Goal: Task Accomplishment & Management: Use online tool/utility

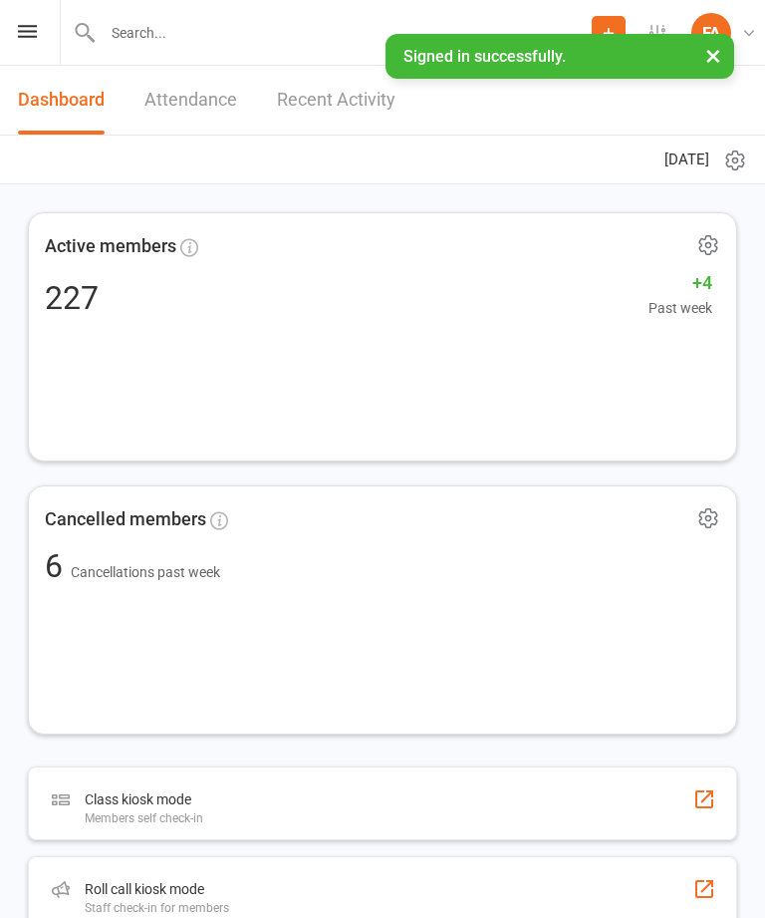
click at [21, 37] on icon at bounding box center [27, 31] width 19 height 13
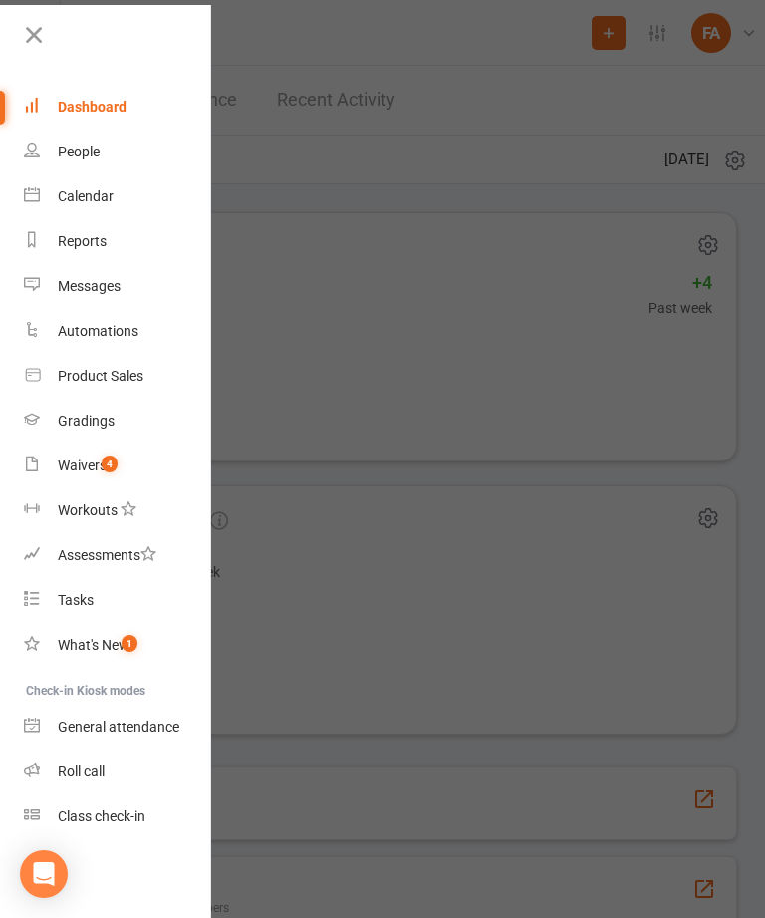
click at [123, 753] on link "Roll call" at bounding box center [118, 771] width 188 height 45
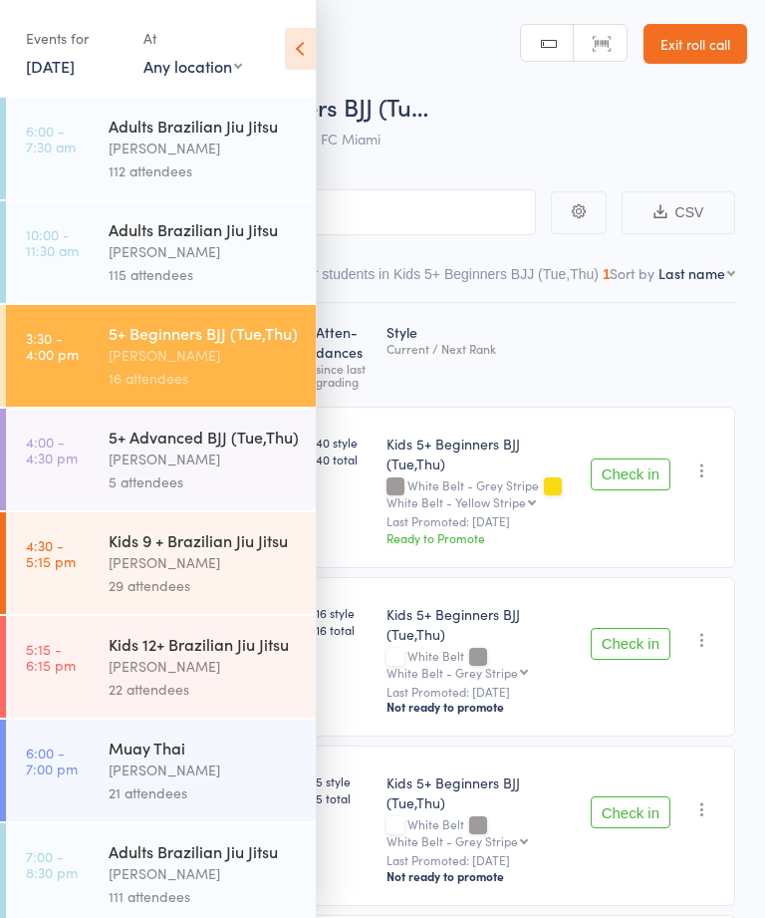
click at [290, 79] on div "Events for [DATE] [DATE] [DATE] Sun Mon Tue Wed Thu Fri Sat 36 31 01 02 03 04 0…" at bounding box center [158, 50] width 316 height 101
click at [309, 50] on icon at bounding box center [300, 49] width 31 height 42
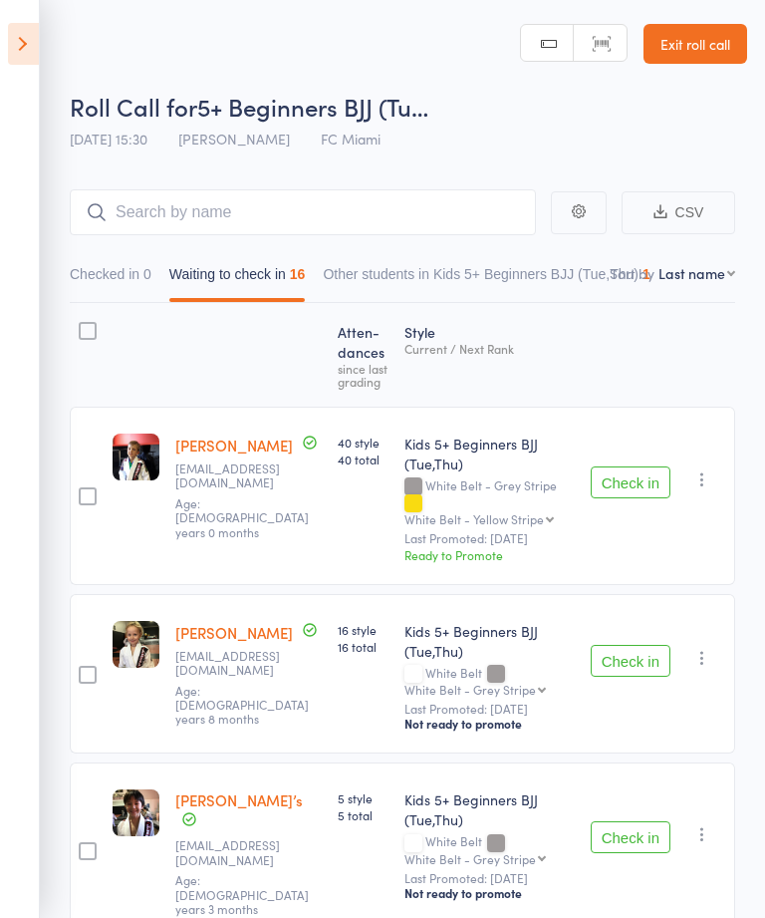
click at [627, 482] on button "Check in" at bounding box center [631, 482] width 80 height 32
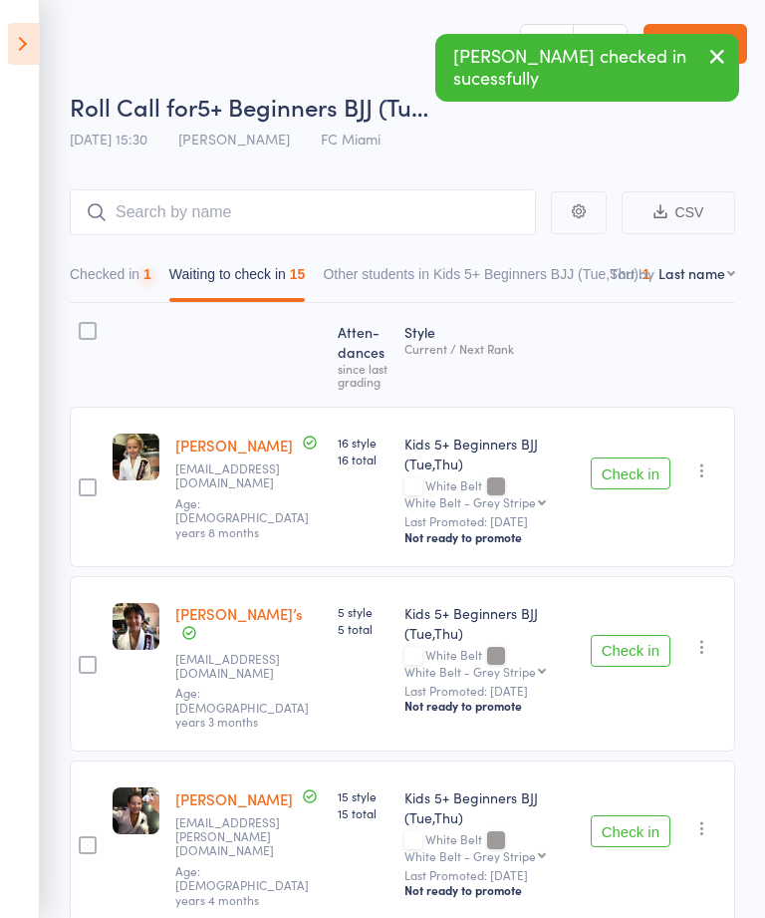
click at [633, 489] on button "Check in" at bounding box center [631, 473] width 80 height 32
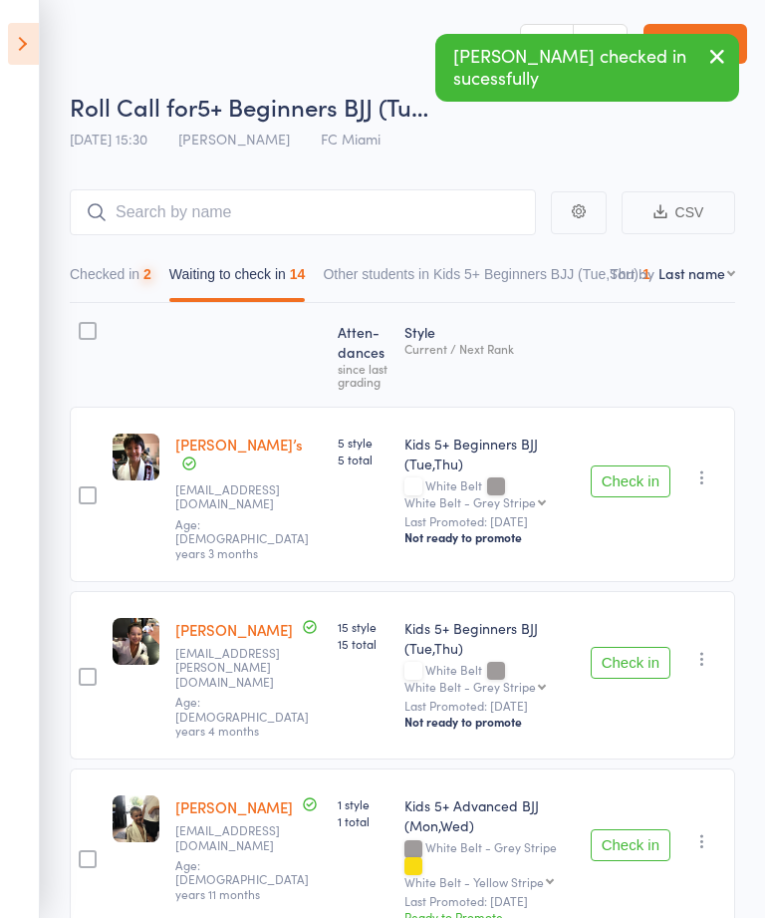
click at [660, 481] on button "Check in" at bounding box center [631, 481] width 80 height 32
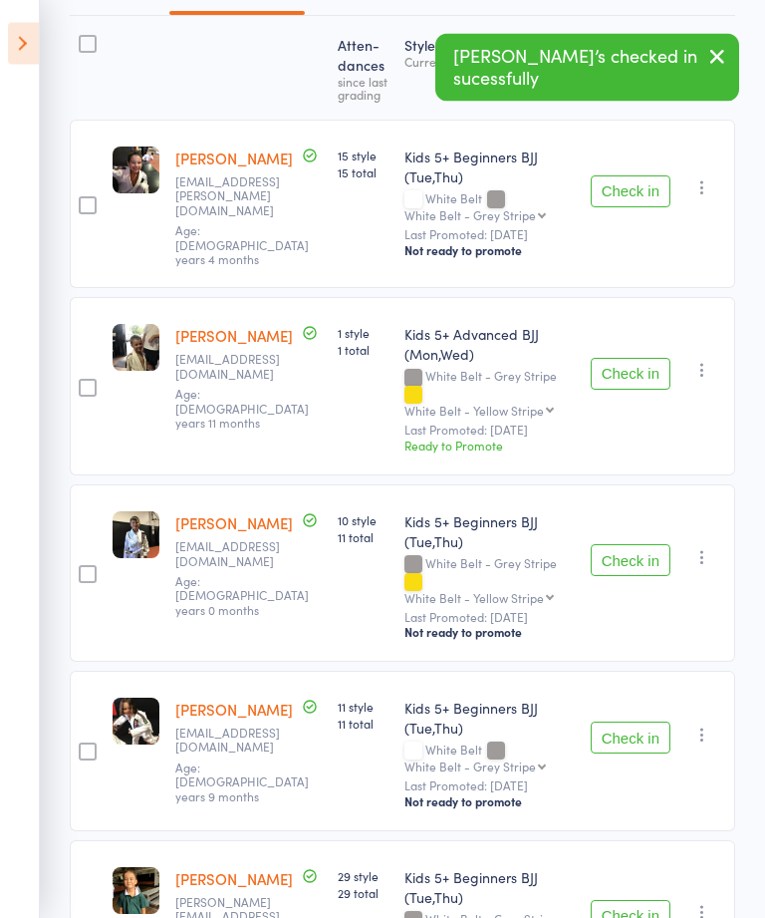
scroll to position [297, 0]
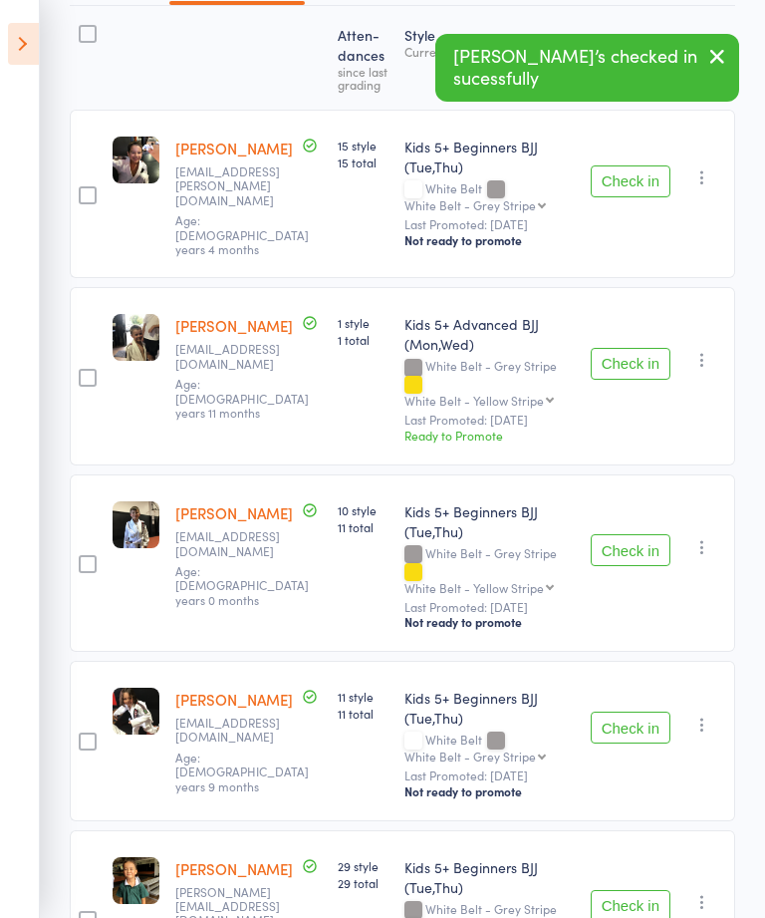
click at [657, 712] on button "Check in" at bounding box center [631, 728] width 80 height 32
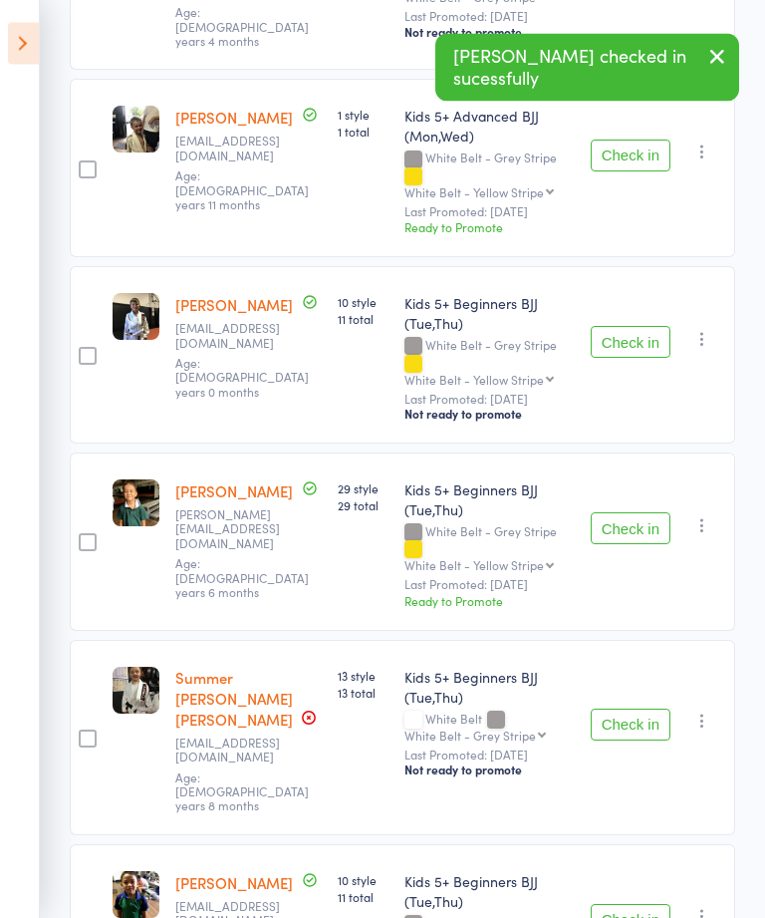
scroll to position [505, 0]
click at [644, 709] on button "Check in" at bounding box center [631, 725] width 80 height 32
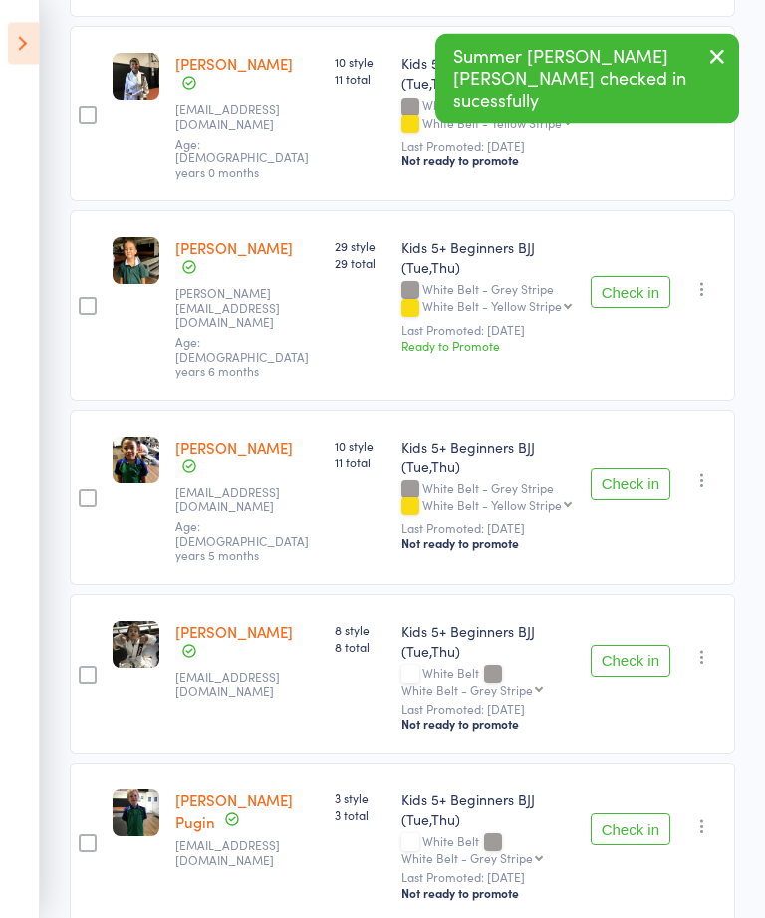
scroll to position [763, 0]
click at [646, 645] on button "Check in" at bounding box center [631, 661] width 80 height 32
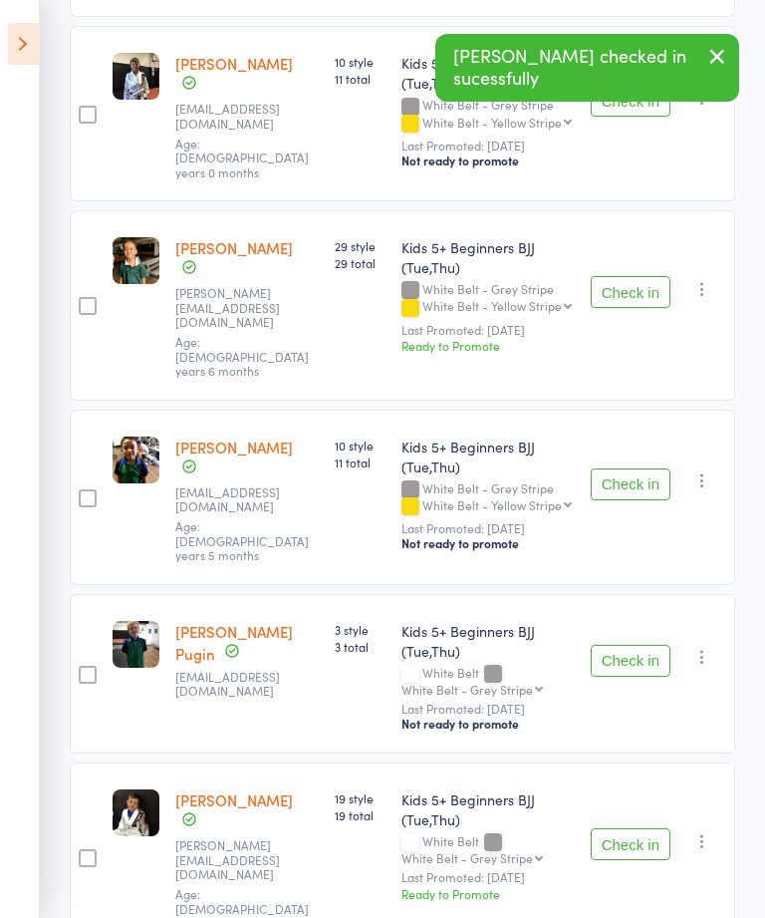
click at [649, 645] on button "Check in" at bounding box center [631, 661] width 80 height 32
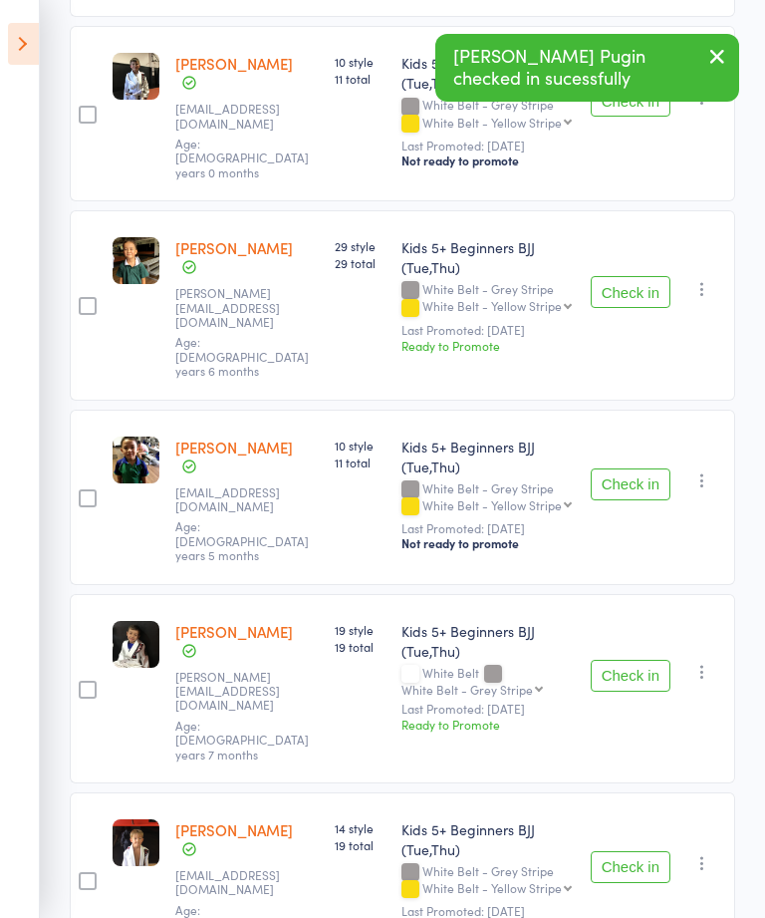
click at [651, 660] on button "Check in" at bounding box center [631, 676] width 80 height 32
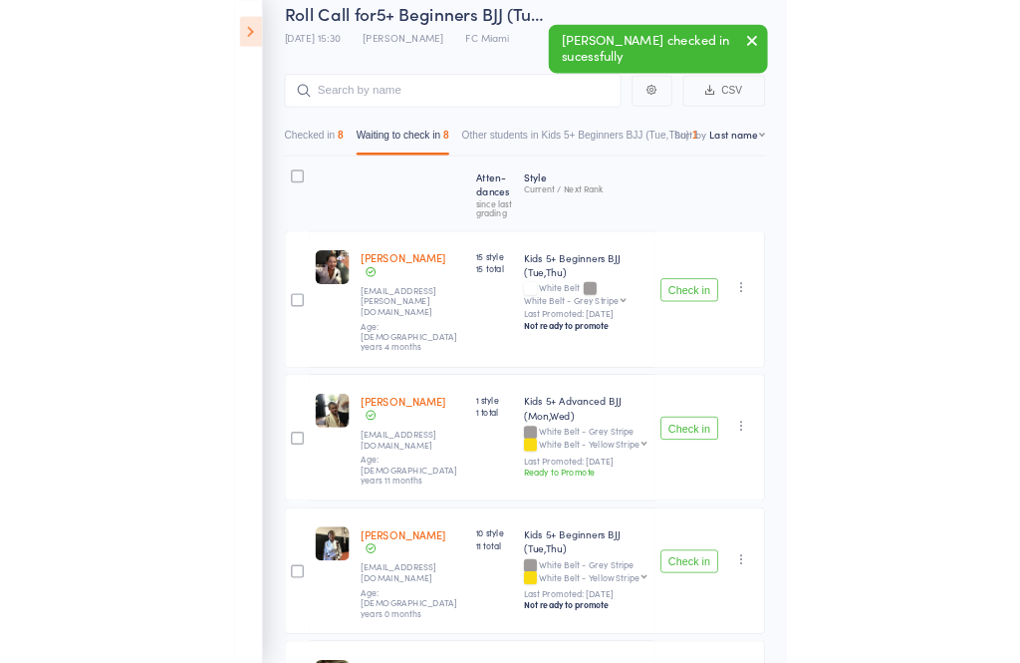
scroll to position [0, 0]
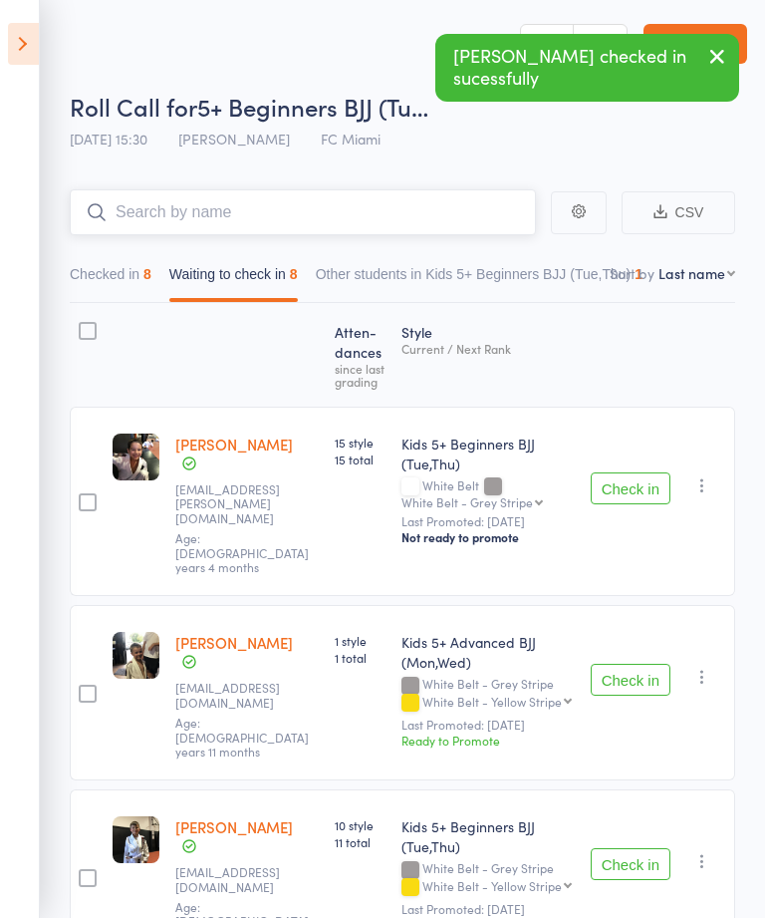
click at [397, 217] on input "search" at bounding box center [303, 212] width 466 height 46
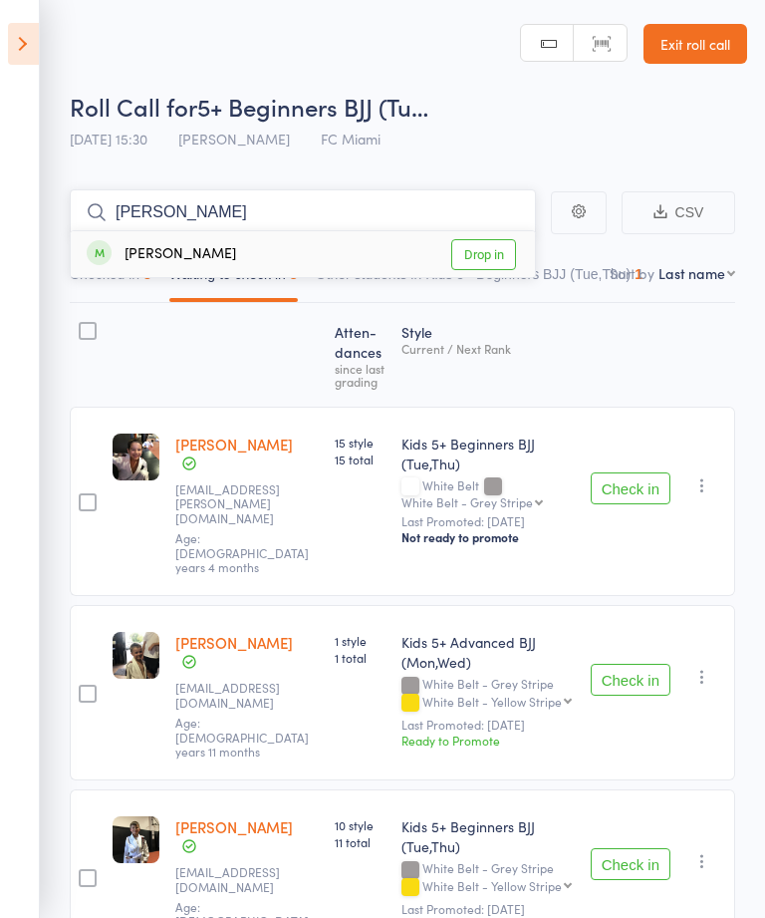
type input "[PERSON_NAME]"
click at [513, 242] on link "Drop in" at bounding box center [483, 254] width 65 height 31
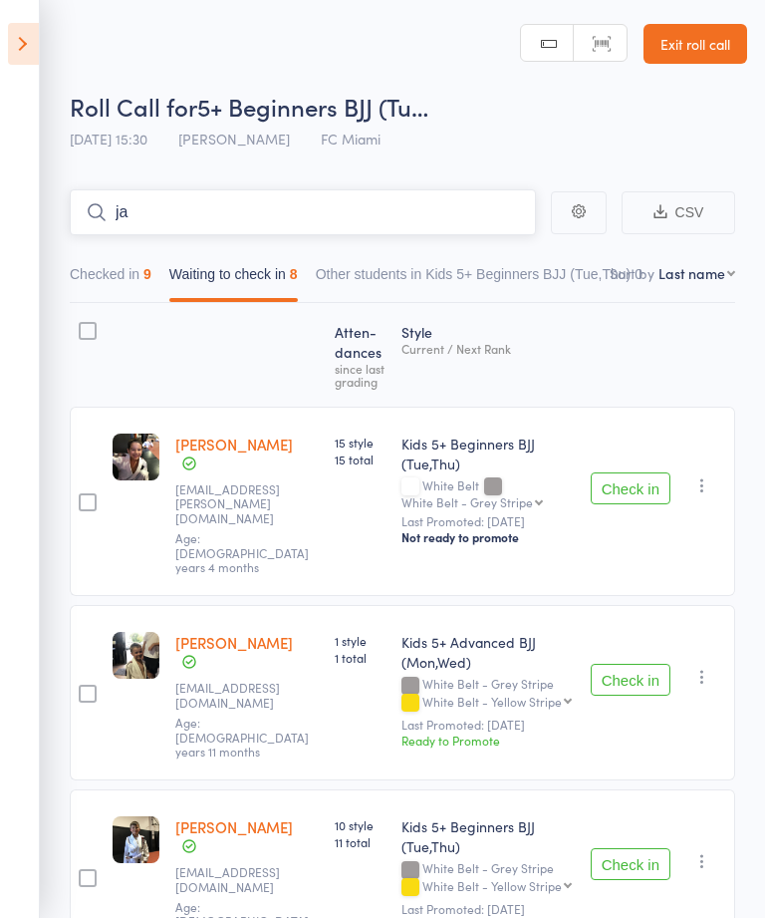
type input "j"
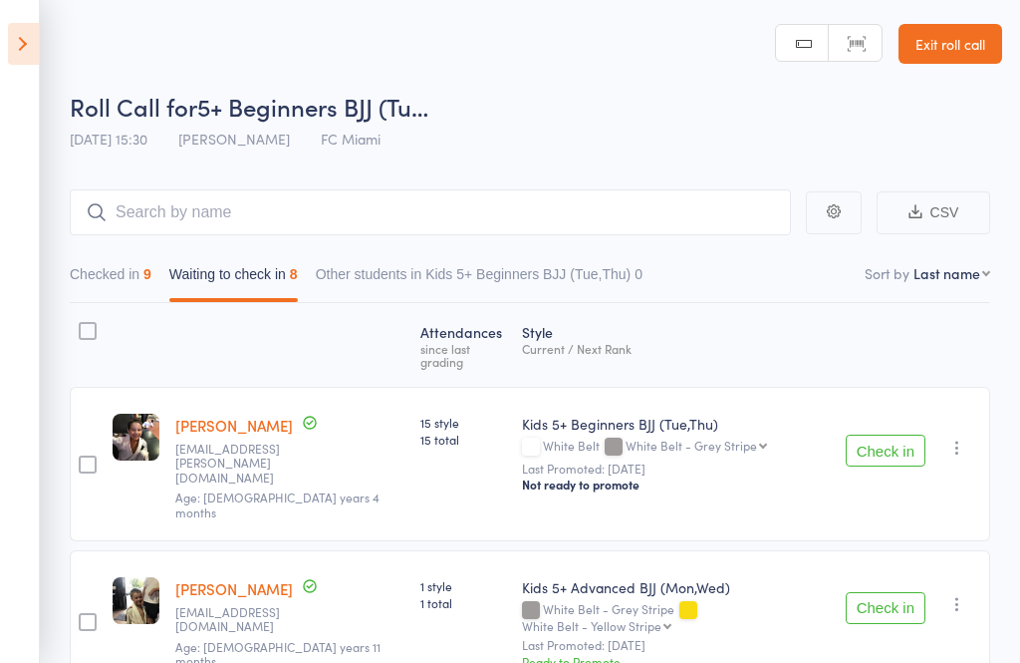
click at [28, 42] on icon at bounding box center [23, 44] width 31 height 42
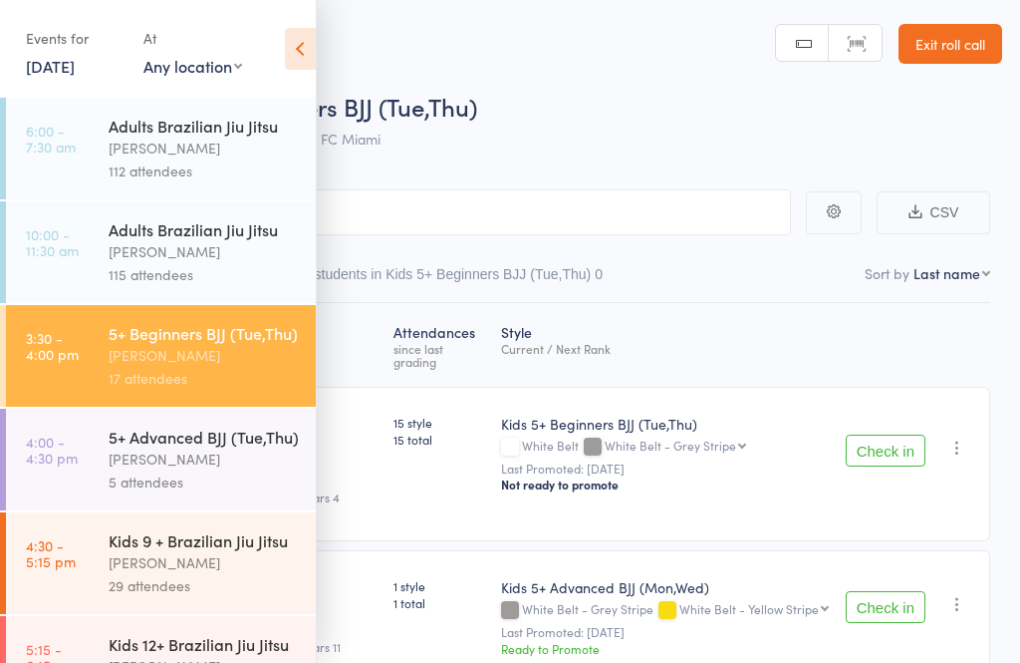
click at [290, 62] on icon at bounding box center [300, 49] width 31 height 42
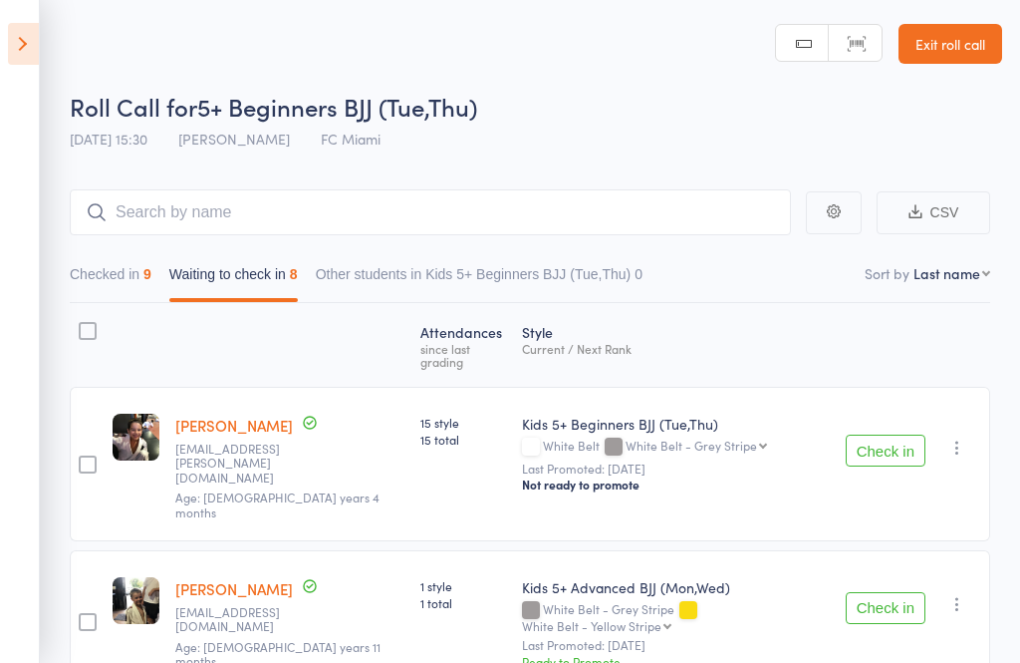
click at [764, 49] on link "Exit roll call" at bounding box center [951, 44] width 104 height 40
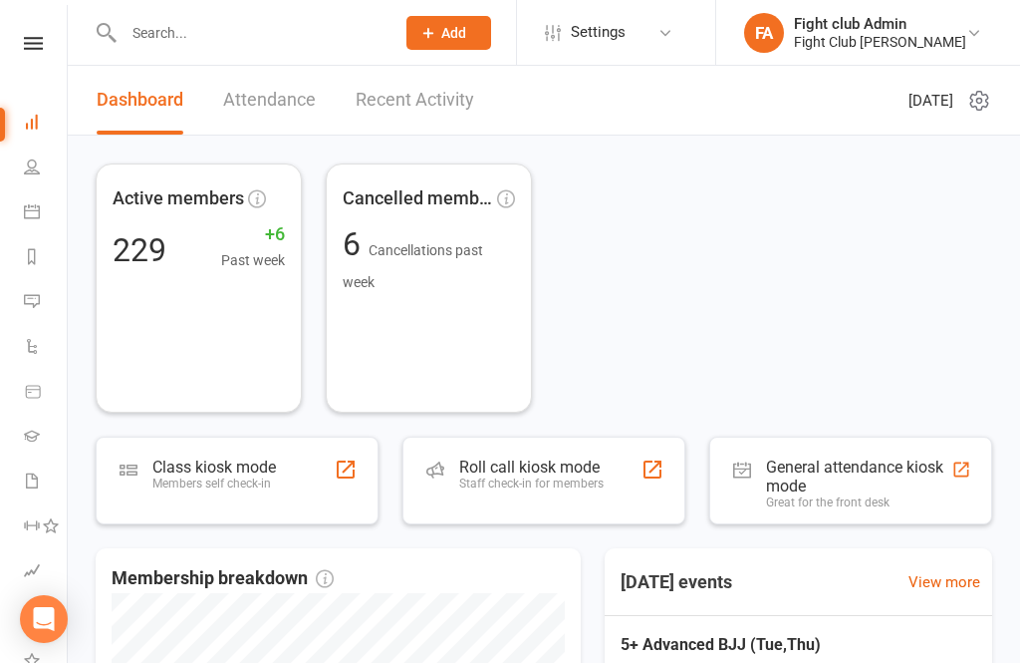
click at [317, 28] on input "text" at bounding box center [249, 33] width 263 height 28
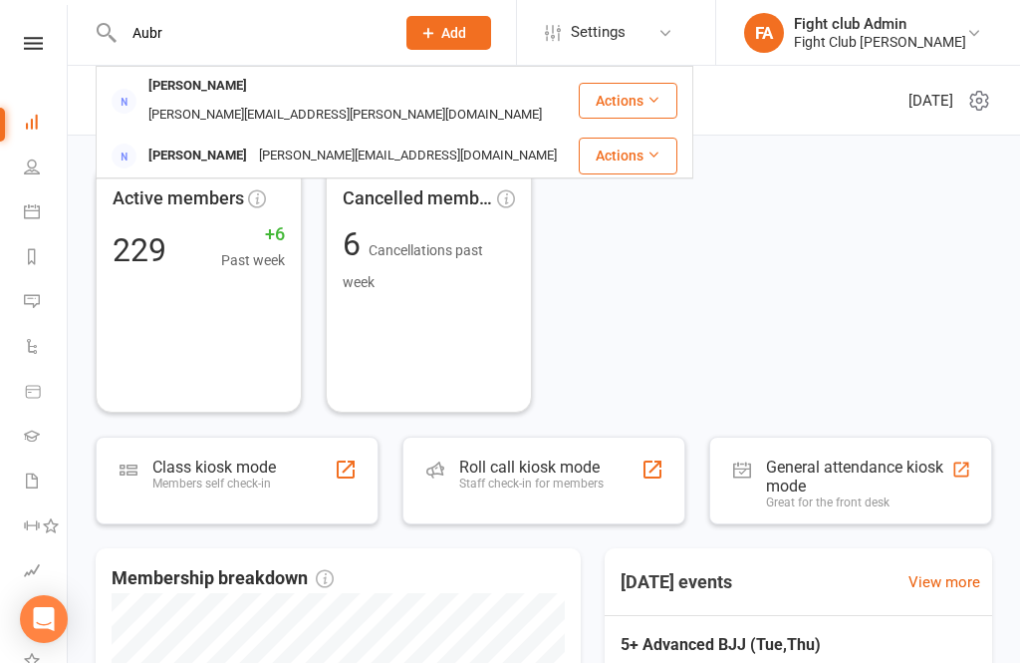
type input "Aubr"
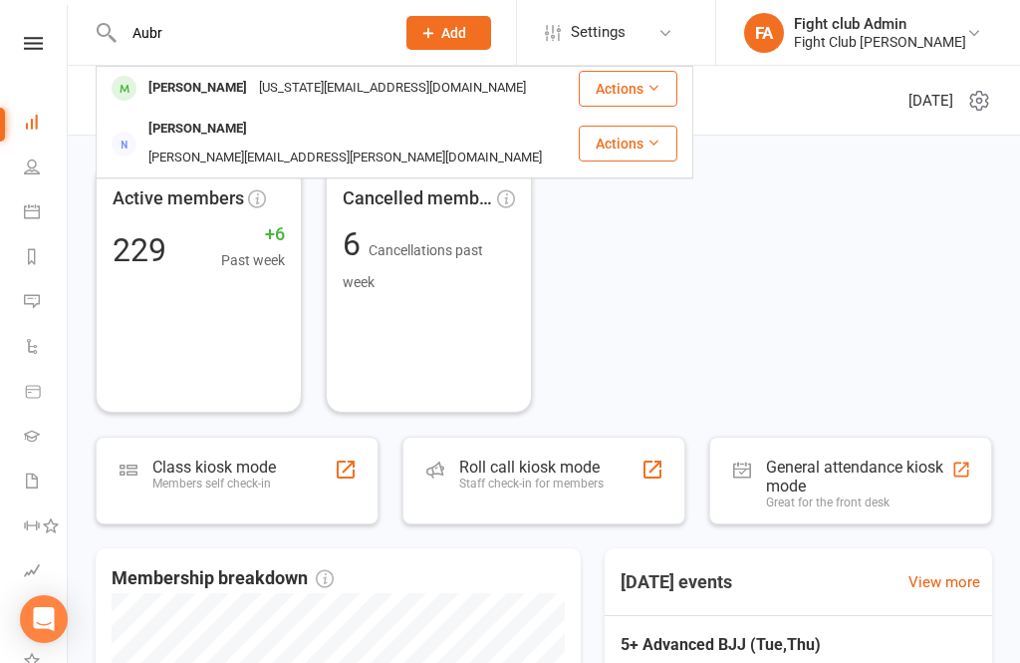
click at [376, 91] on div "Georgia.davies@hotmail.com.au" at bounding box center [392, 88] width 279 height 29
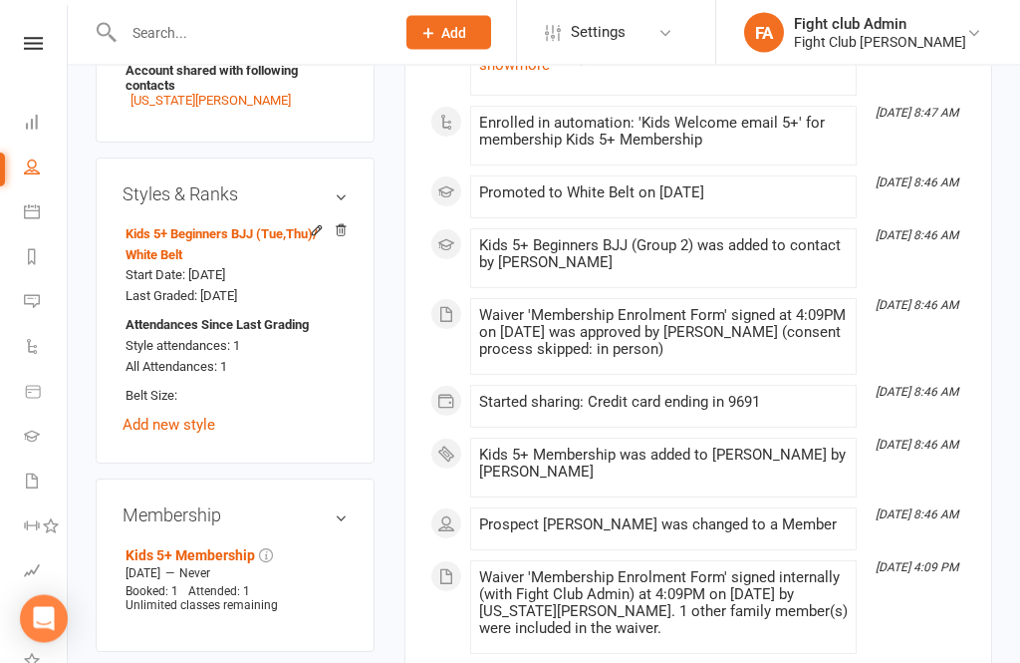
scroll to position [916, 0]
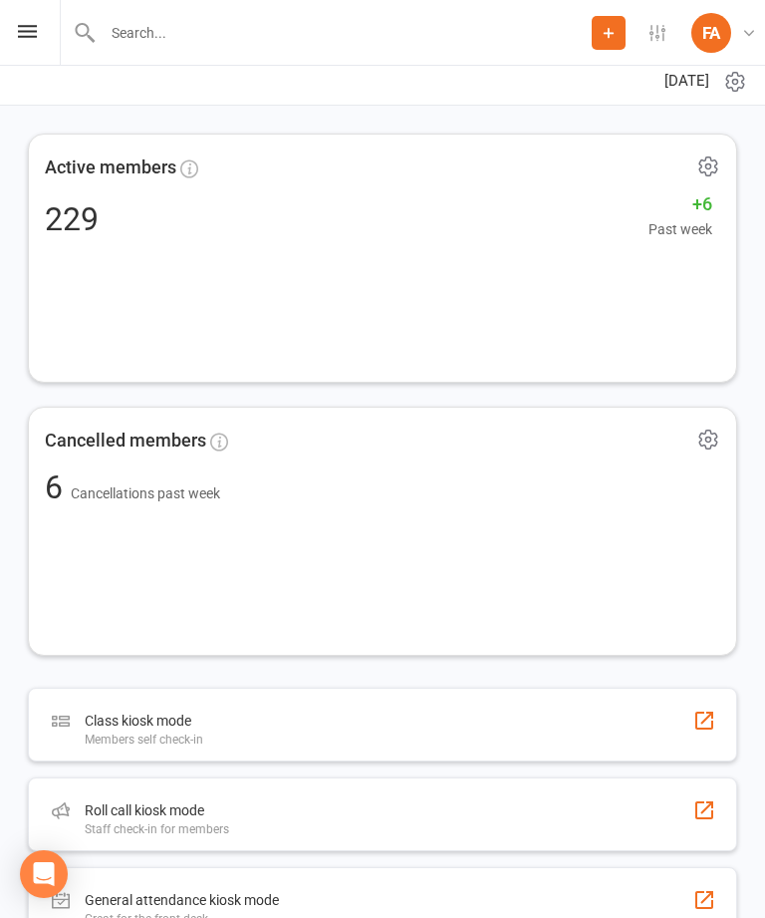
scroll to position [81, 0]
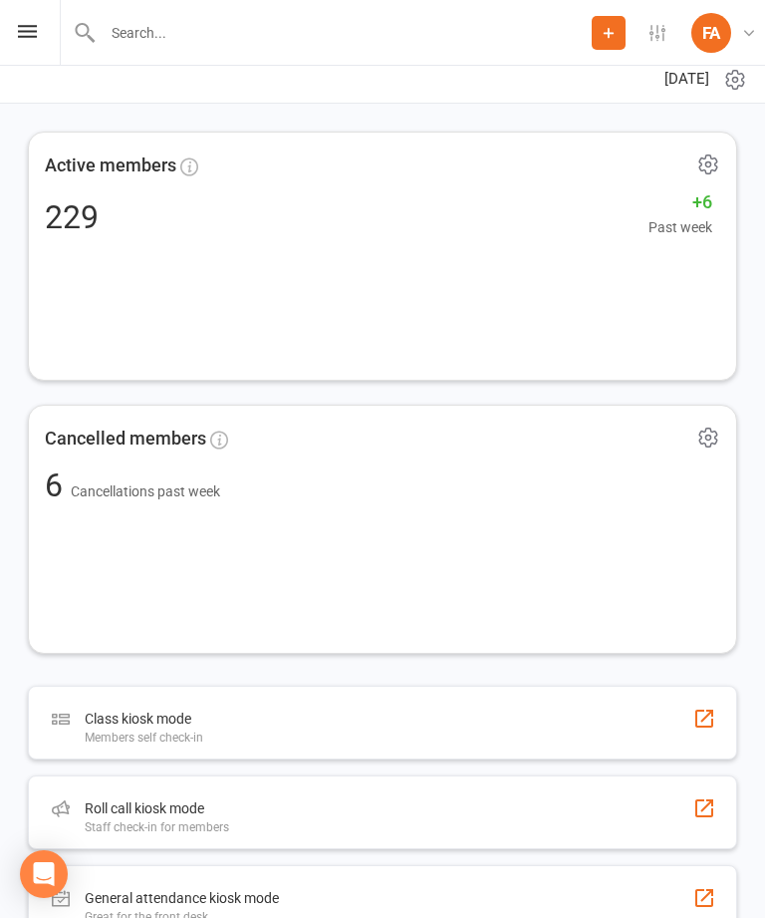
click at [543, 802] on div "Roll call kiosk mode Staff check-in for members" at bounding box center [383, 812] width 710 height 74
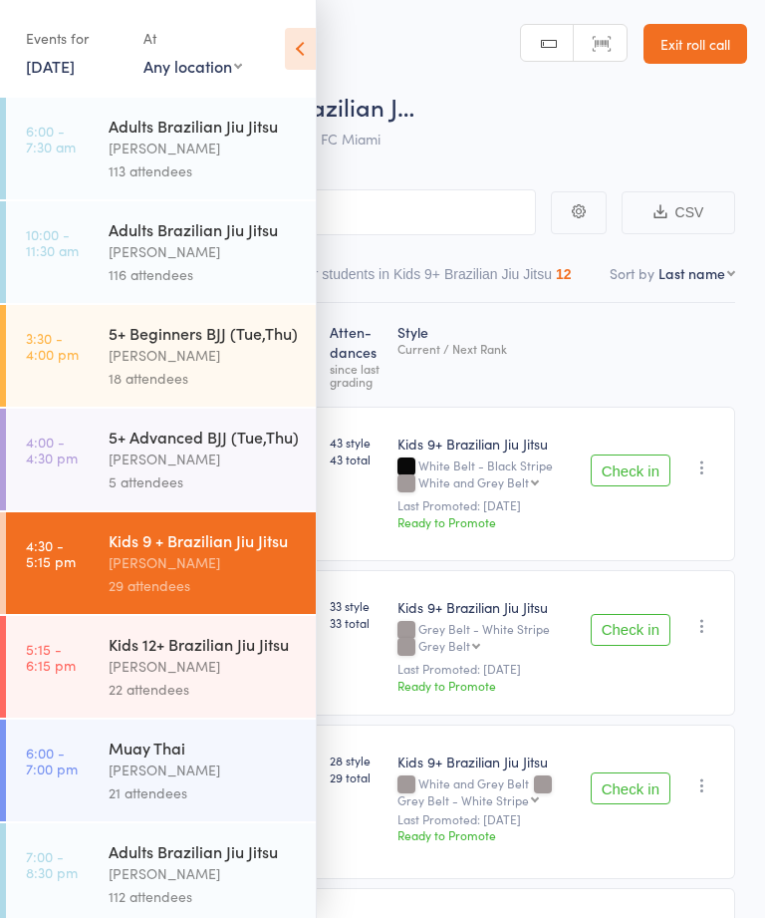
click at [310, 47] on icon at bounding box center [300, 49] width 31 height 42
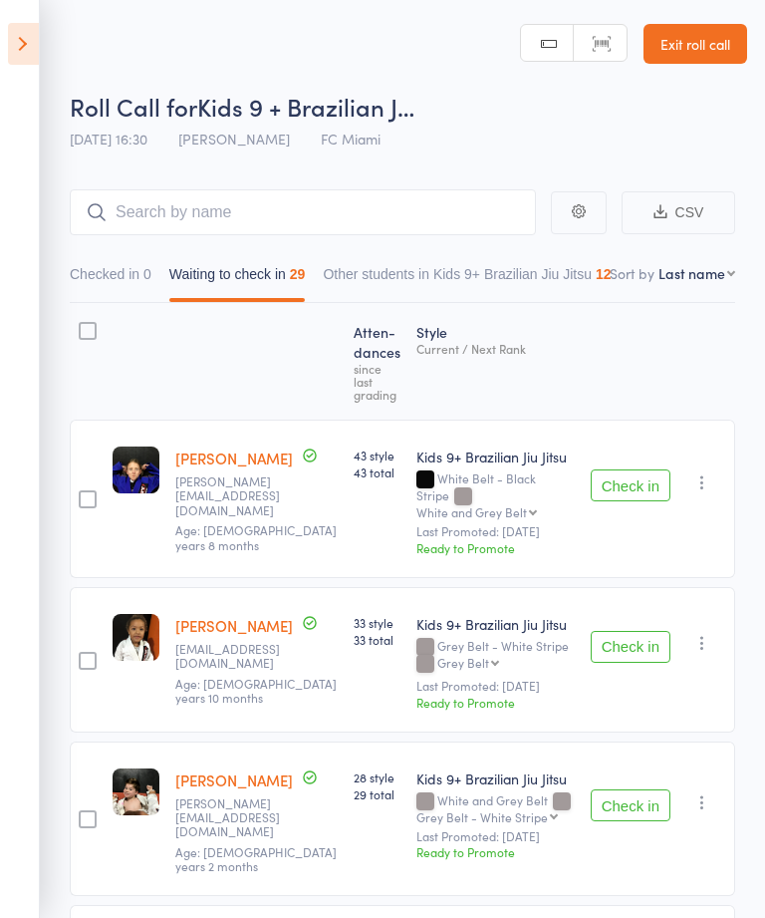
click at [22, 61] on icon at bounding box center [23, 44] width 31 height 42
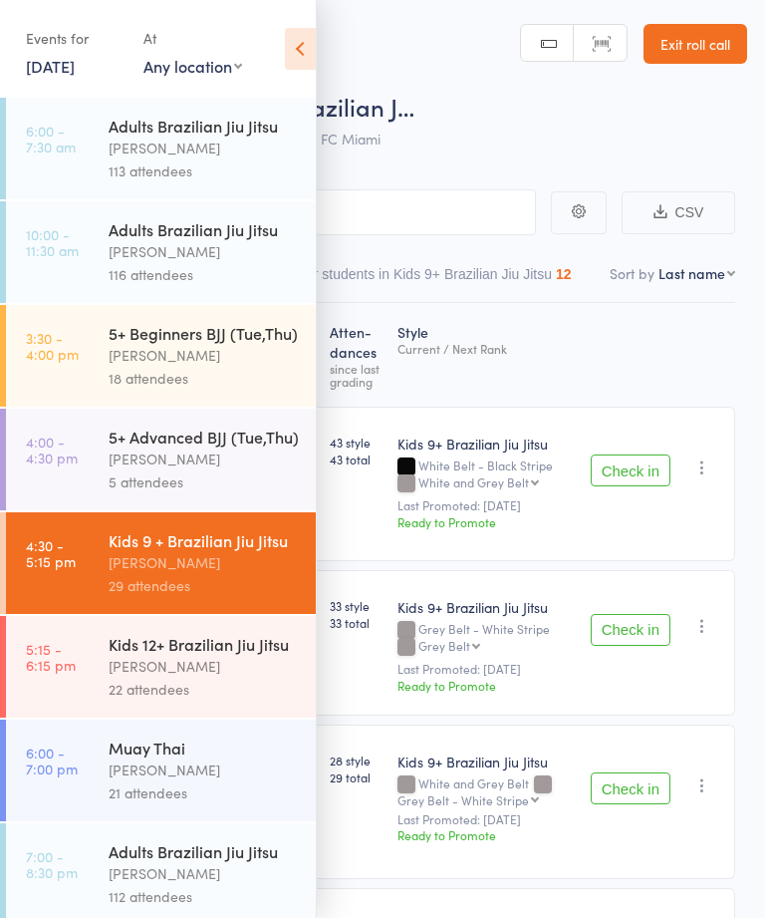
click at [126, 460] on div "[PERSON_NAME]" at bounding box center [204, 458] width 190 height 23
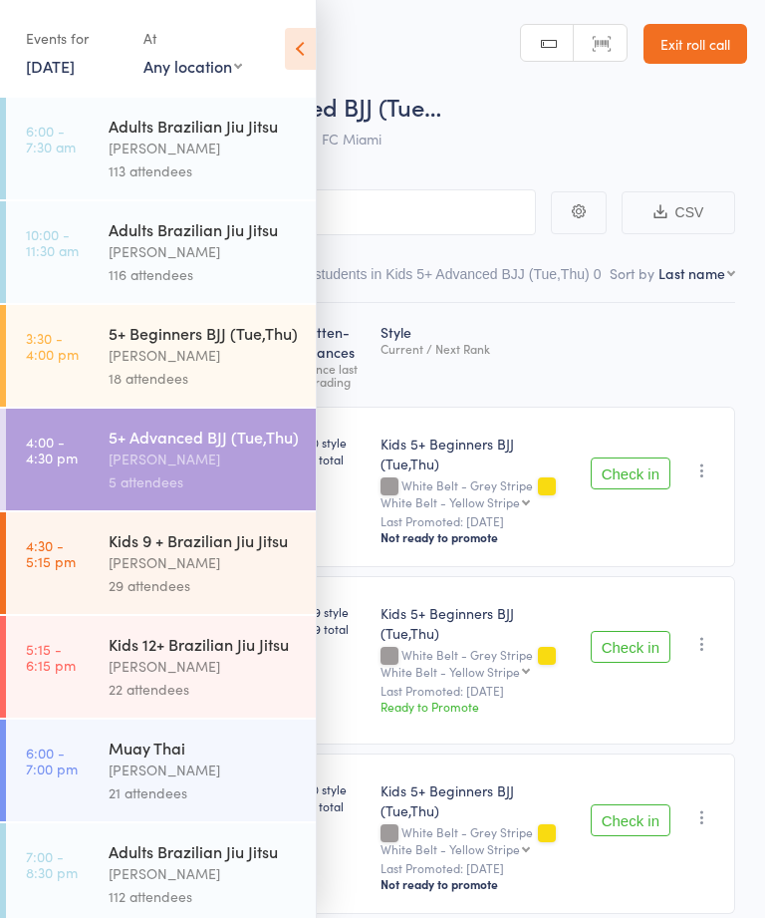
click at [298, 39] on icon at bounding box center [300, 49] width 31 height 42
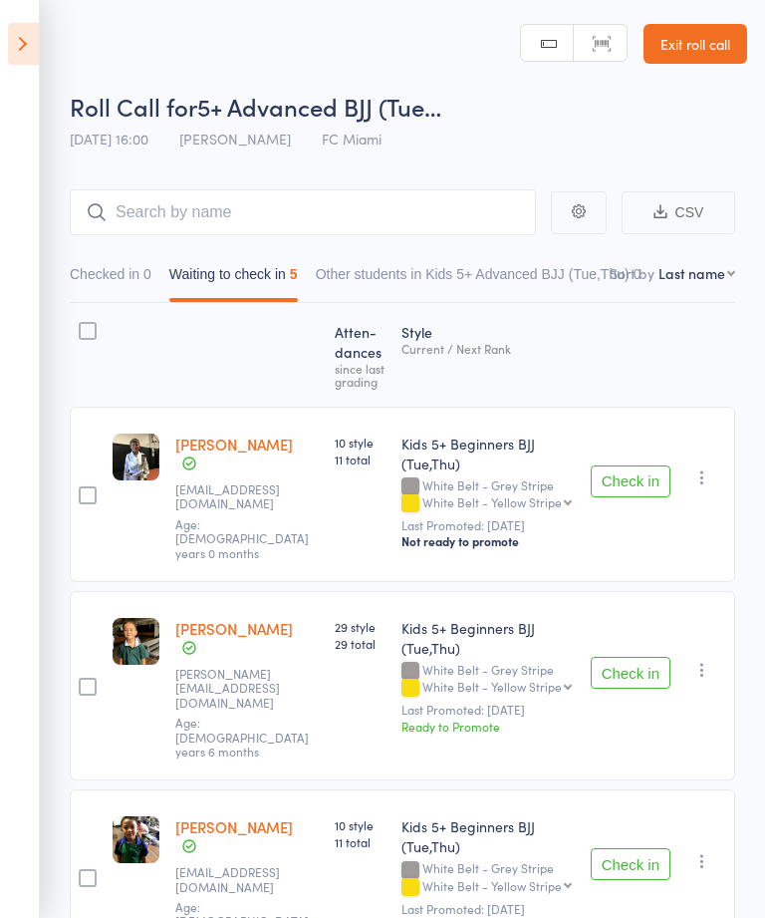
click at [647, 478] on button "Check in" at bounding box center [631, 481] width 80 height 32
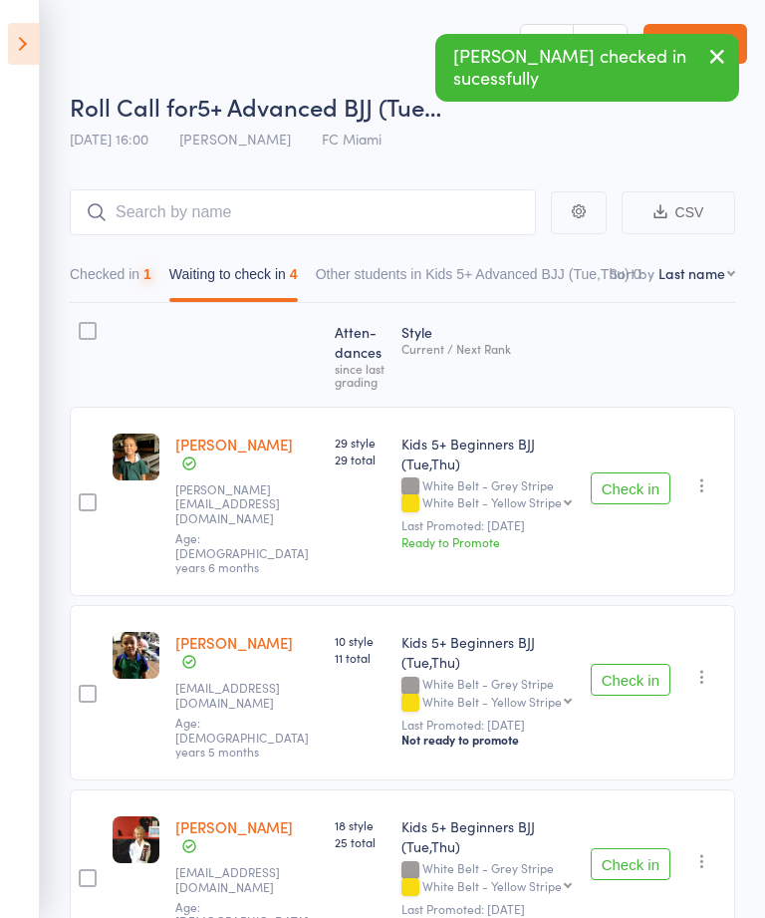
click at [661, 472] on button "Check in" at bounding box center [631, 488] width 80 height 32
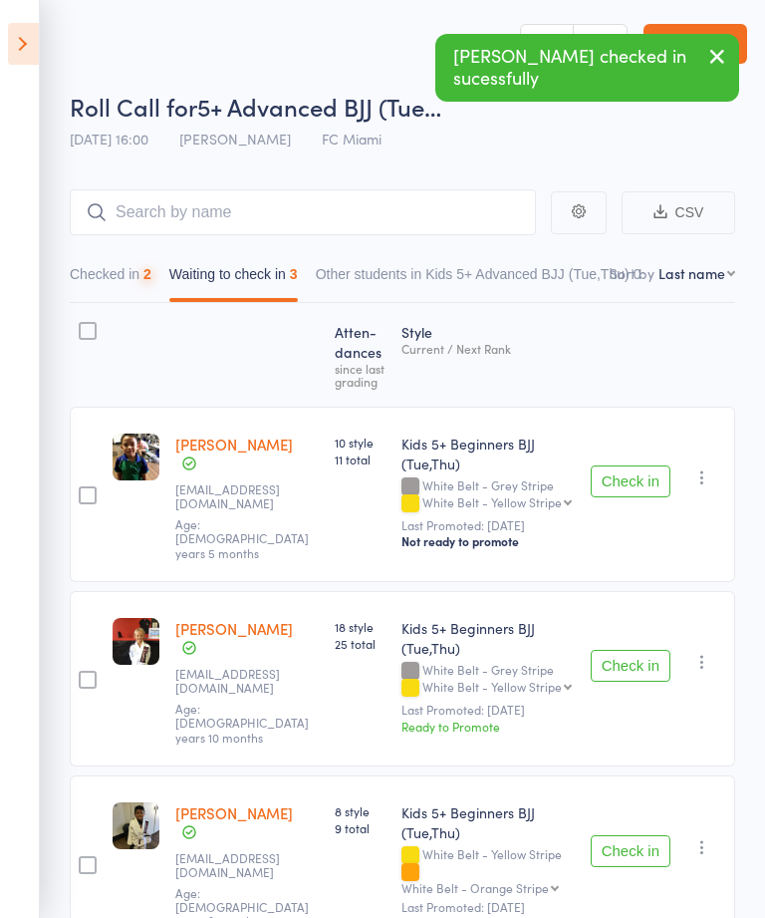
click at [669, 465] on button "Check in" at bounding box center [631, 481] width 80 height 32
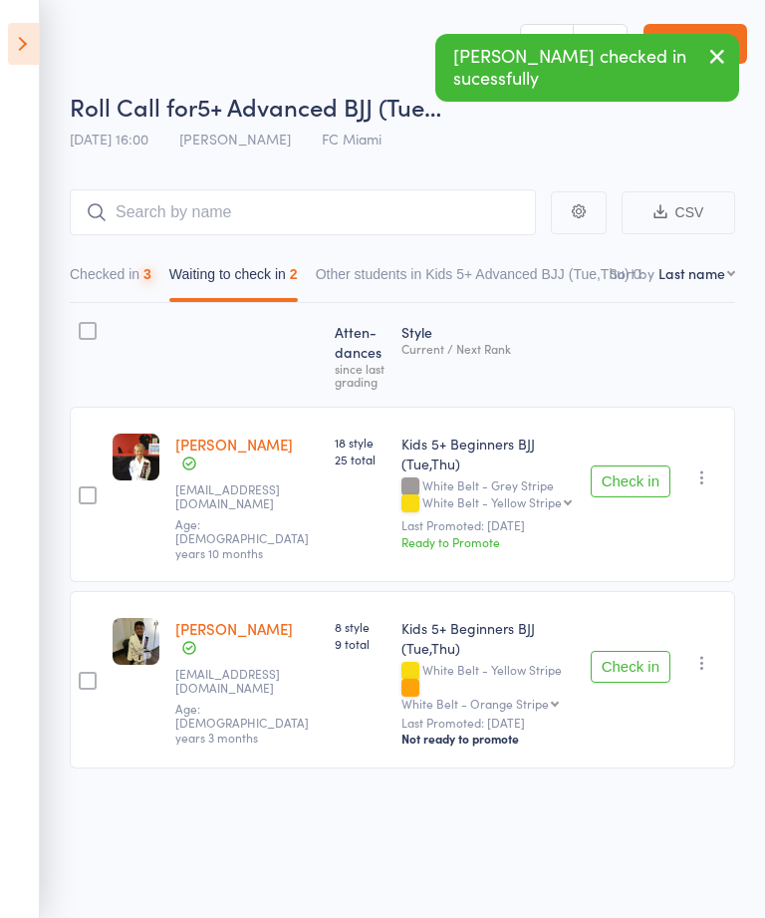
click at [651, 651] on button "Check in" at bounding box center [631, 667] width 80 height 32
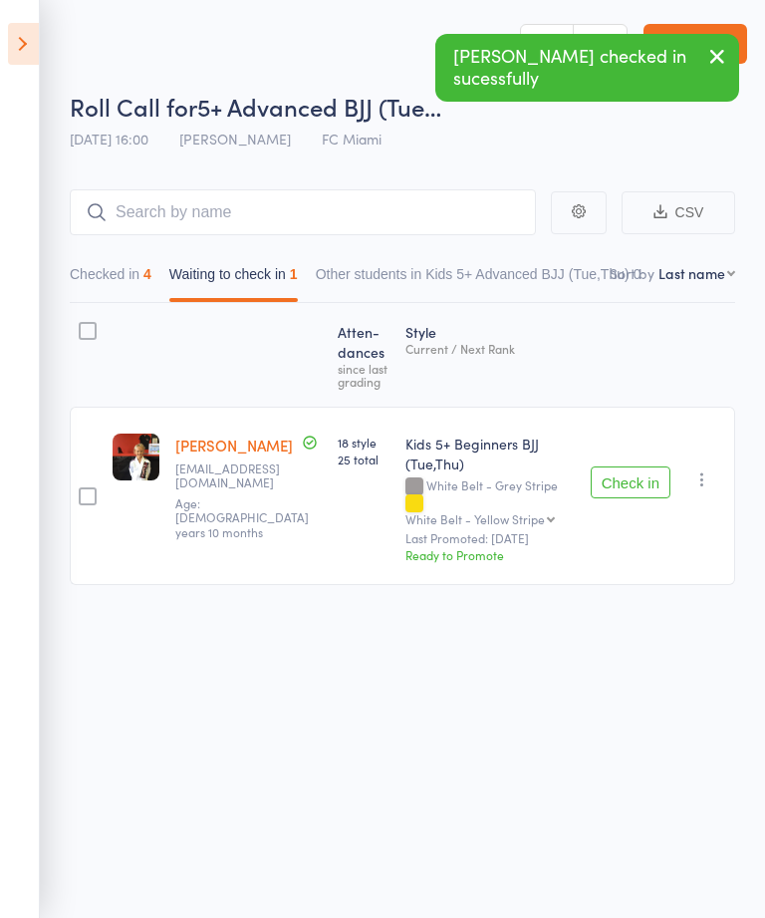
click at [16, 40] on icon at bounding box center [23, 44] width 31 height 42
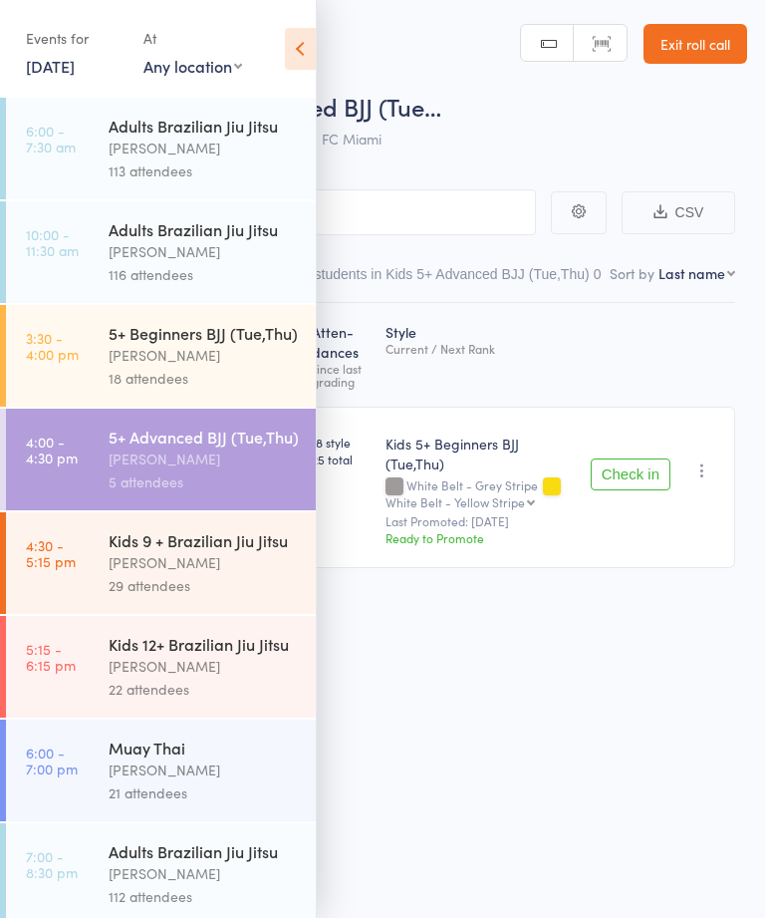
click at [208, 574] on div "[PERSON_NAME]" at bounding box center [204, 562] width 190 height 23
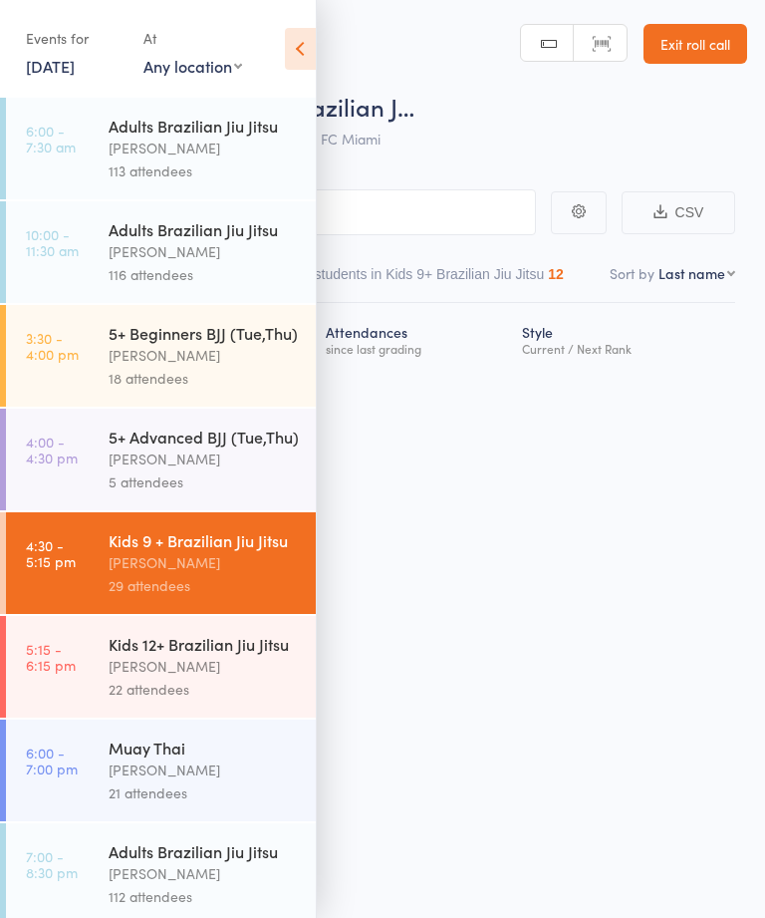
click at [298, 47] on icon at bounding box center [300, 49] width 31 height 42
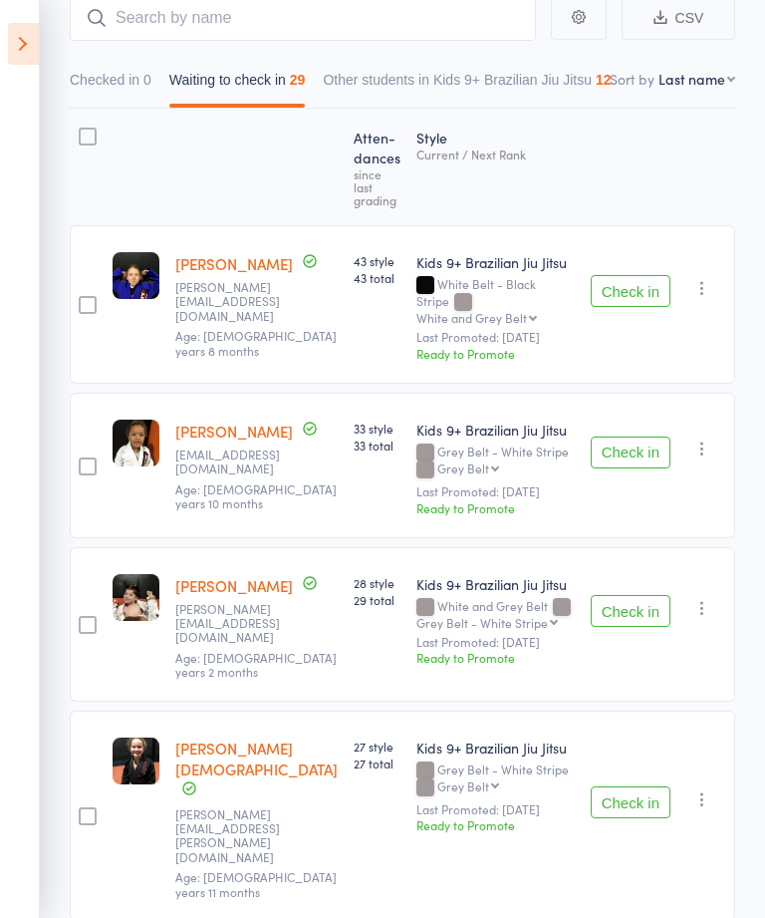
scroll to position [209, 0]
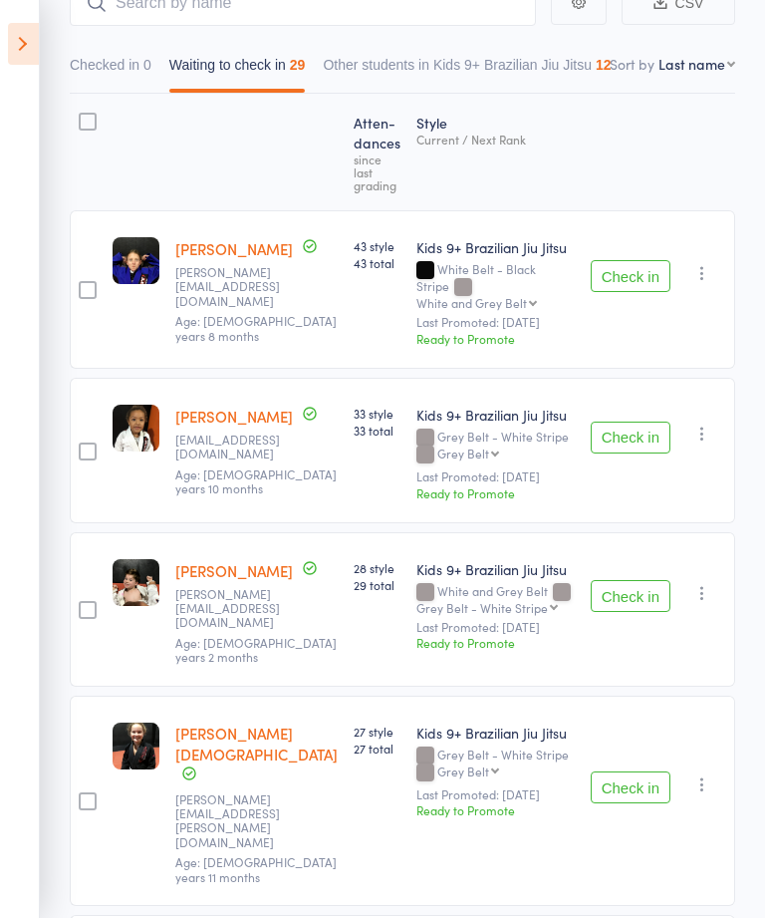
click at [651, 422] on button "Check in" at bounding box center [631, 438] width 80 height 32
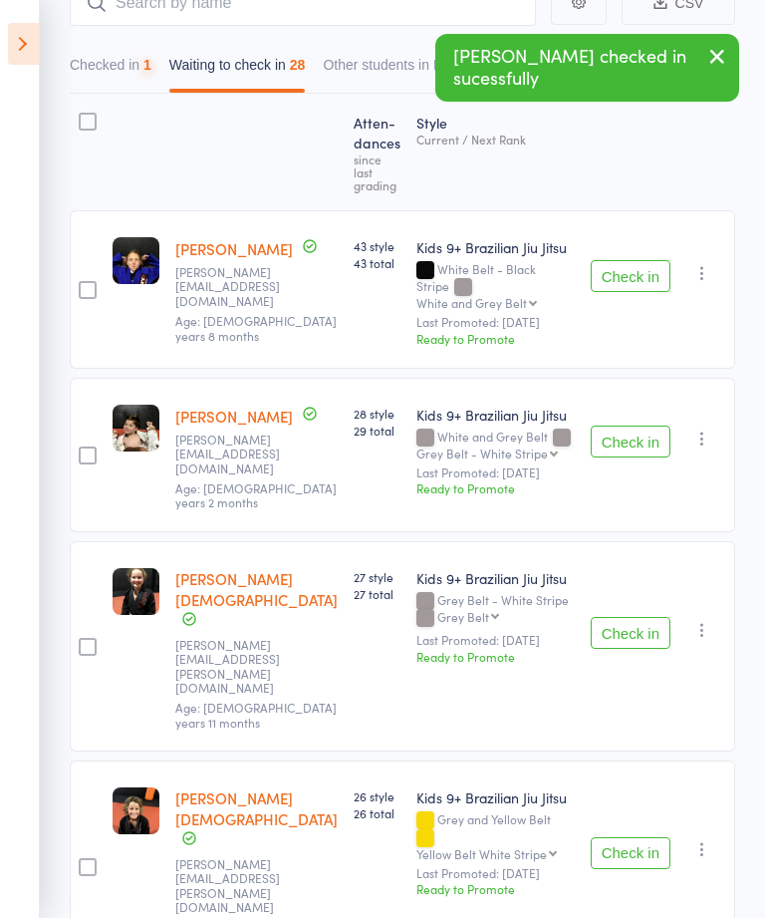
click at [653, 426] on button "Check in" at bounding box center [631, 442] width 80 height 32
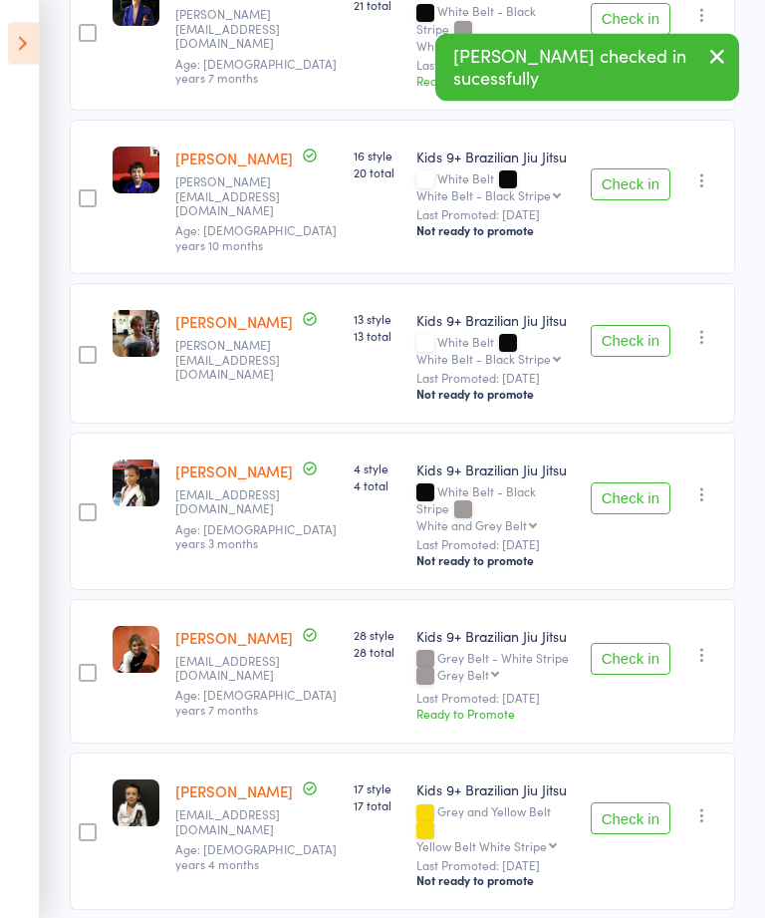
scroll to position [1078, 0]
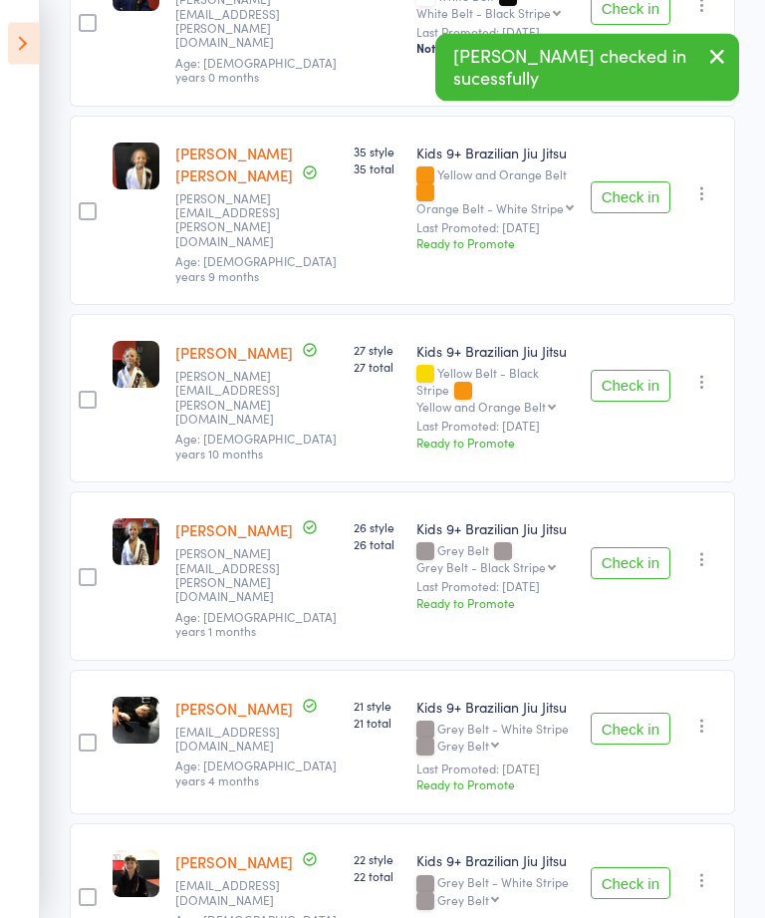
scroll to position [2055, 0]
click at [655, 867] on button "Check in" at bounding box center [631, 883] width 80 height 32
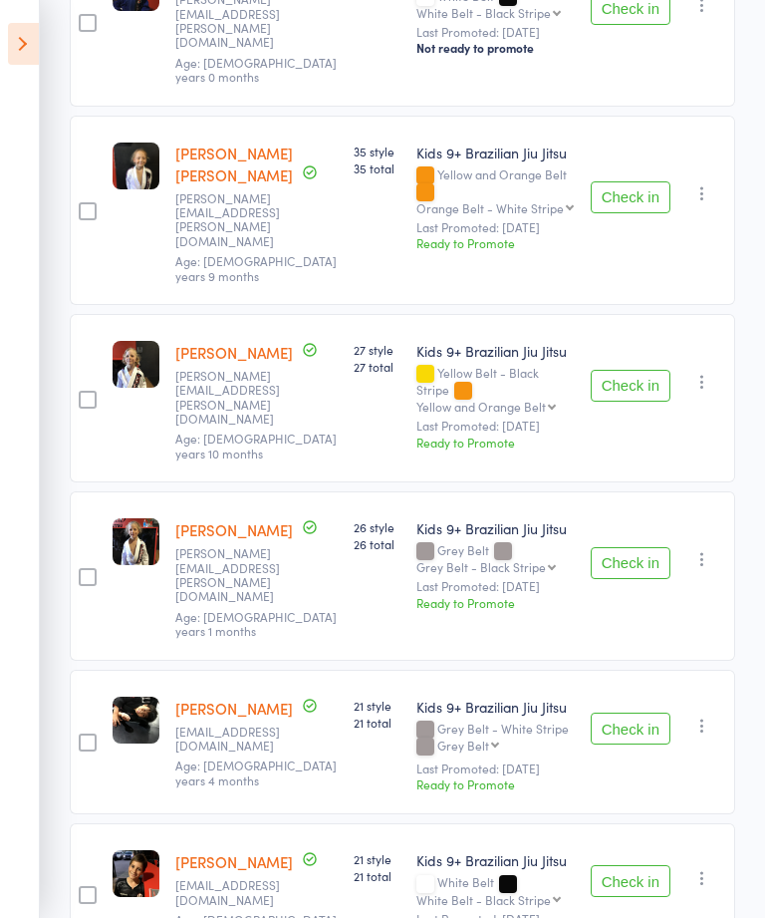
click at [648, 865] on button "Check in" at bounding box center [631, 881] width 80 height 32
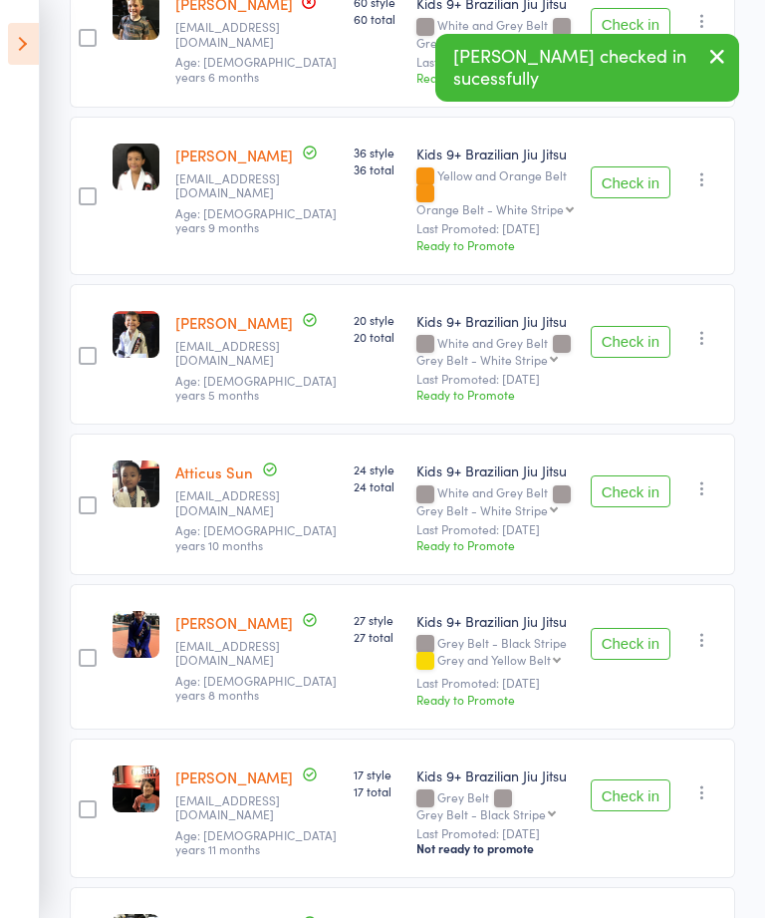
scroll to position [2954, 0]
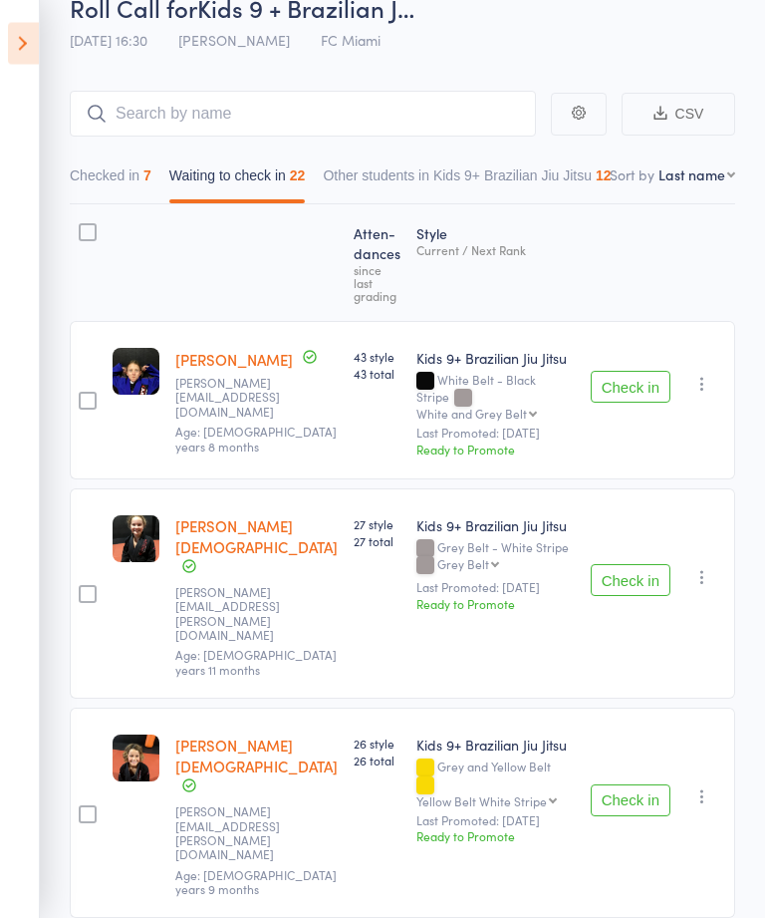
scroll to position [0, 0]
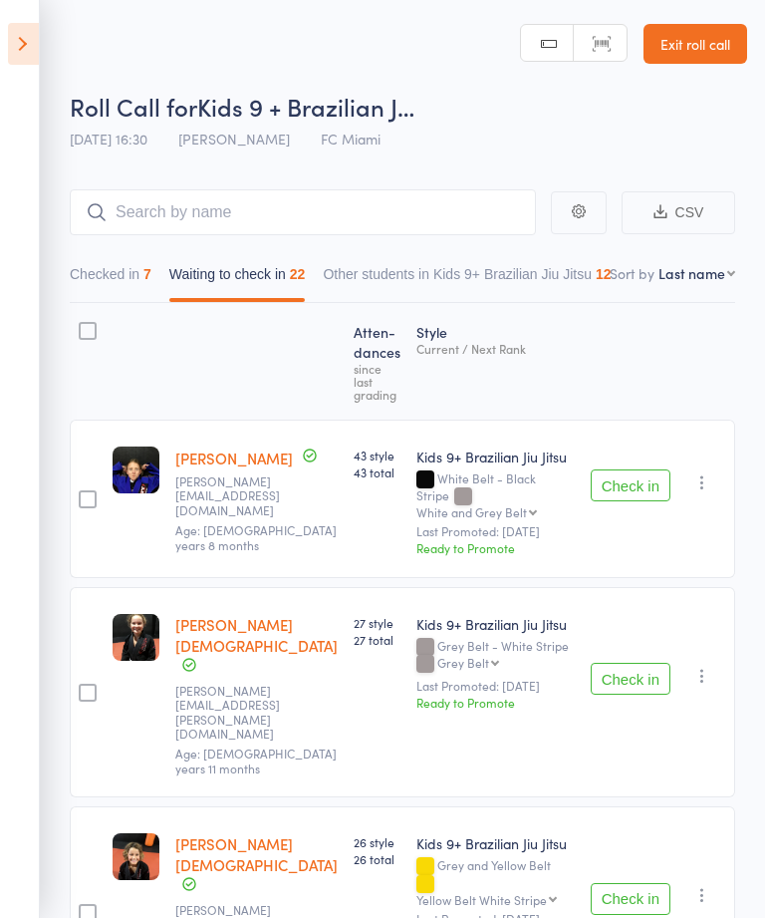
click at [410, 215] on input "search" at bounding box center [303, 212] width 466 height 46
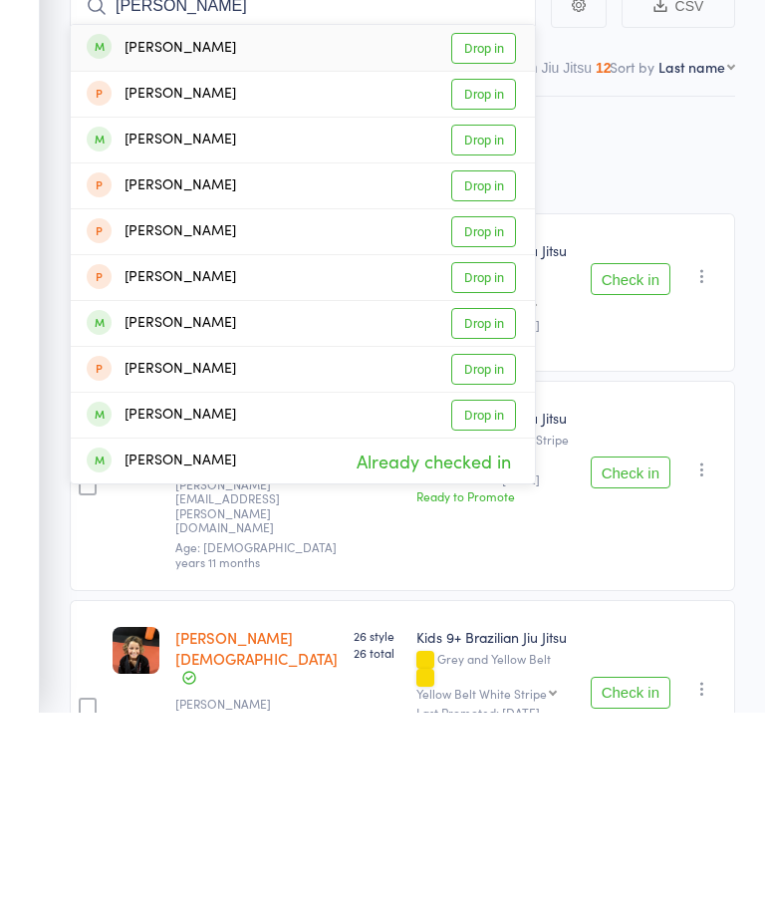
click at [697, 806] on div "Check in Check in Promote Send message Add Note Add Task Add Flag Remove Mark a…" at bounding box center [659, 911] width 152 height 210
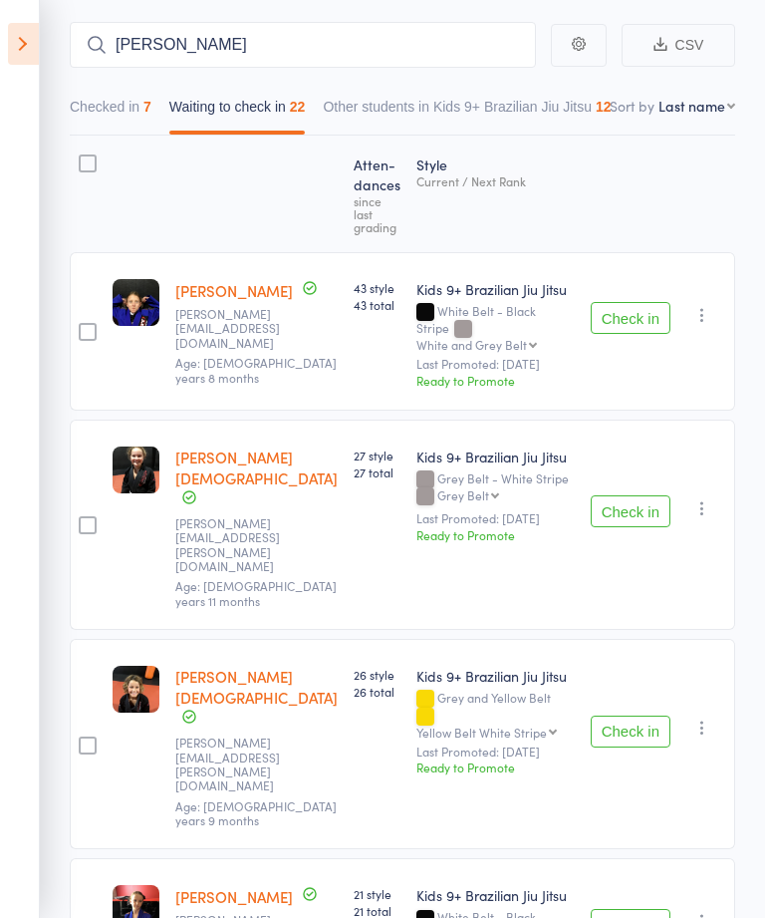
scroll to position [163, 0]
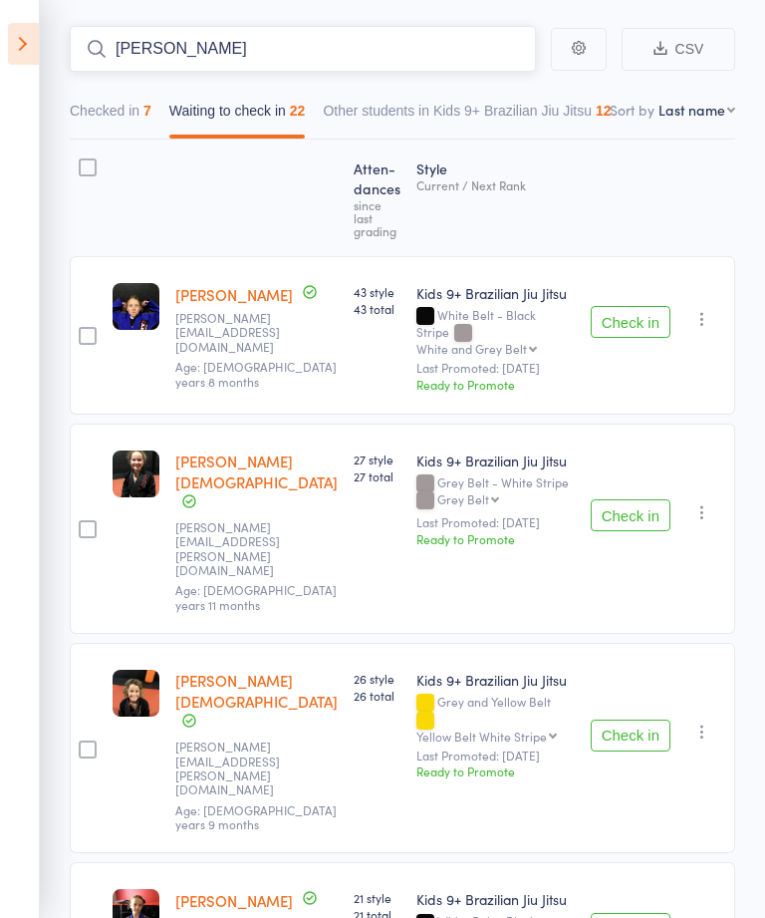
click at [355, 63] on input "Alex" at bounding box center [303, 49] width 466 height 46
type input "A"
type input "K"
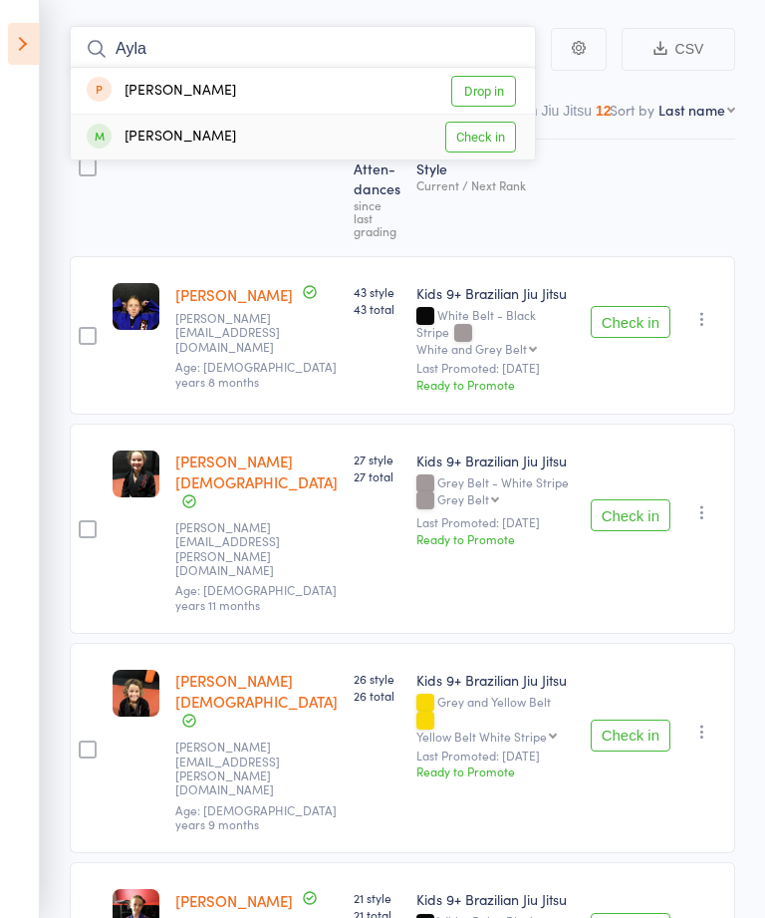
type input "Ayla"
click at [497, 146] on link "Check in" at bounding box center [480, 137] width 71 height 31
